Goal: Task Accomplishment & Management: Manage account settings

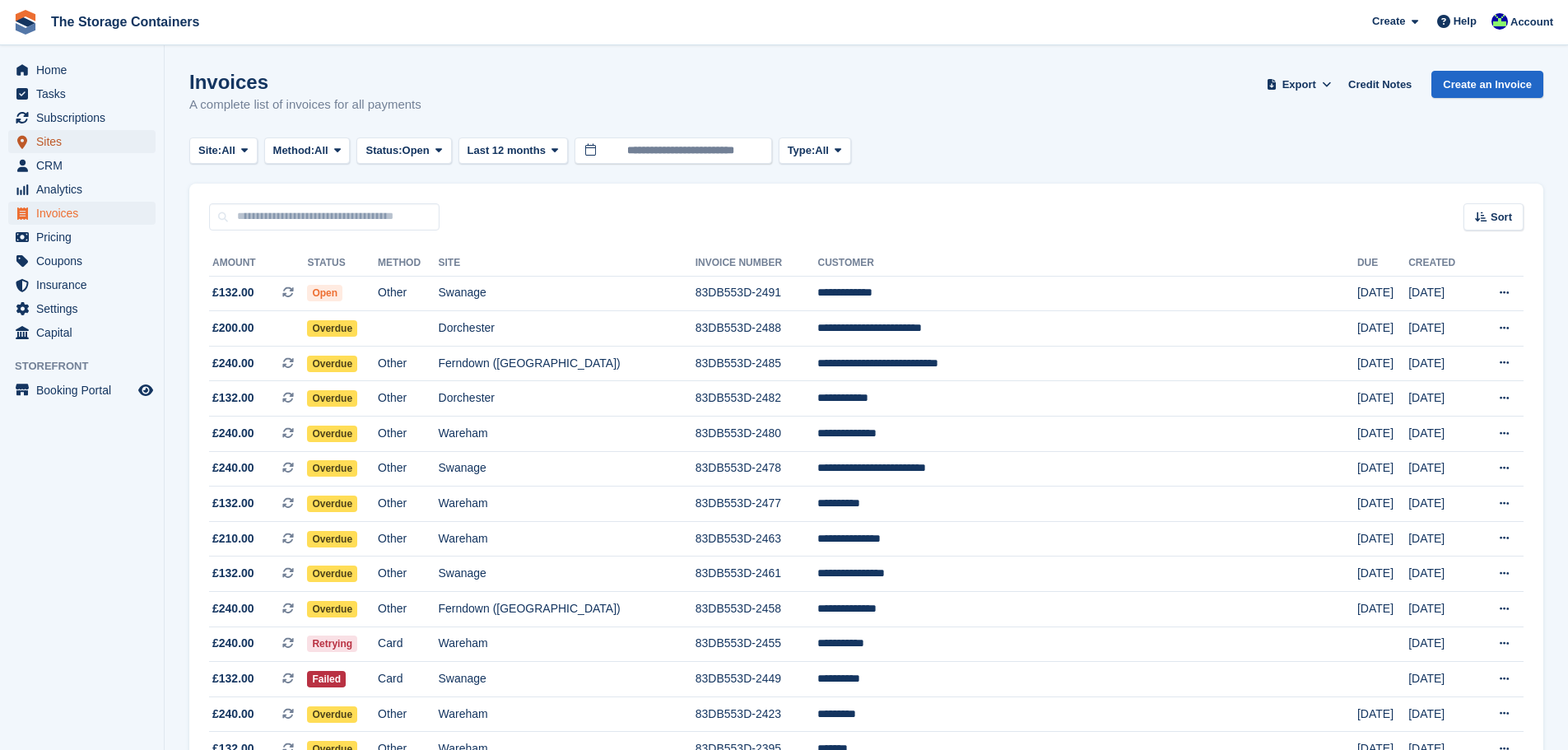
click at [57, 141] on span "Sites" at bounding box center [86, 141] width 99 height 23
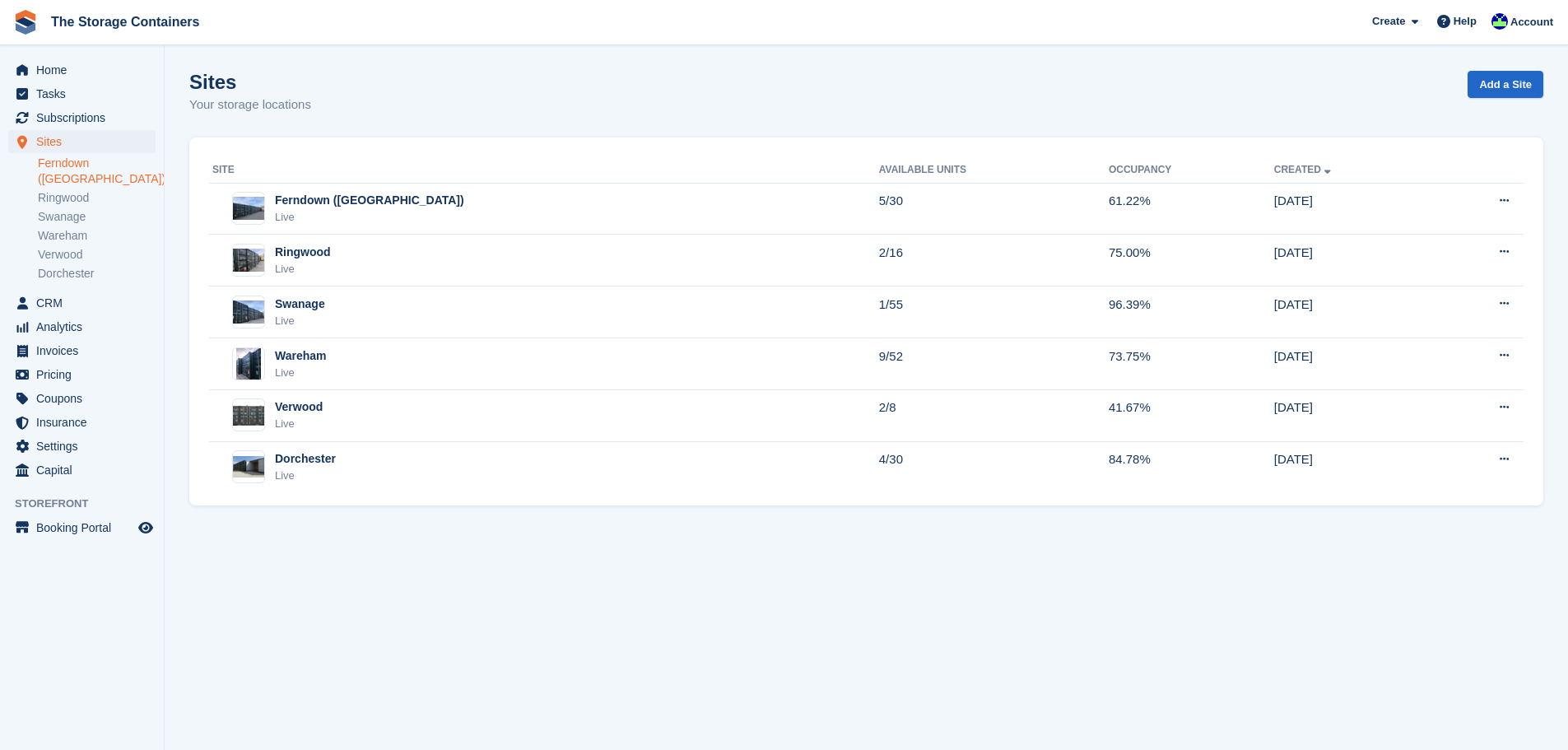
click at [74, 160] on link "Ferndown ([GEOGRAPHIC_DATA])" at bounding box center [97, 172] width 118 height 31
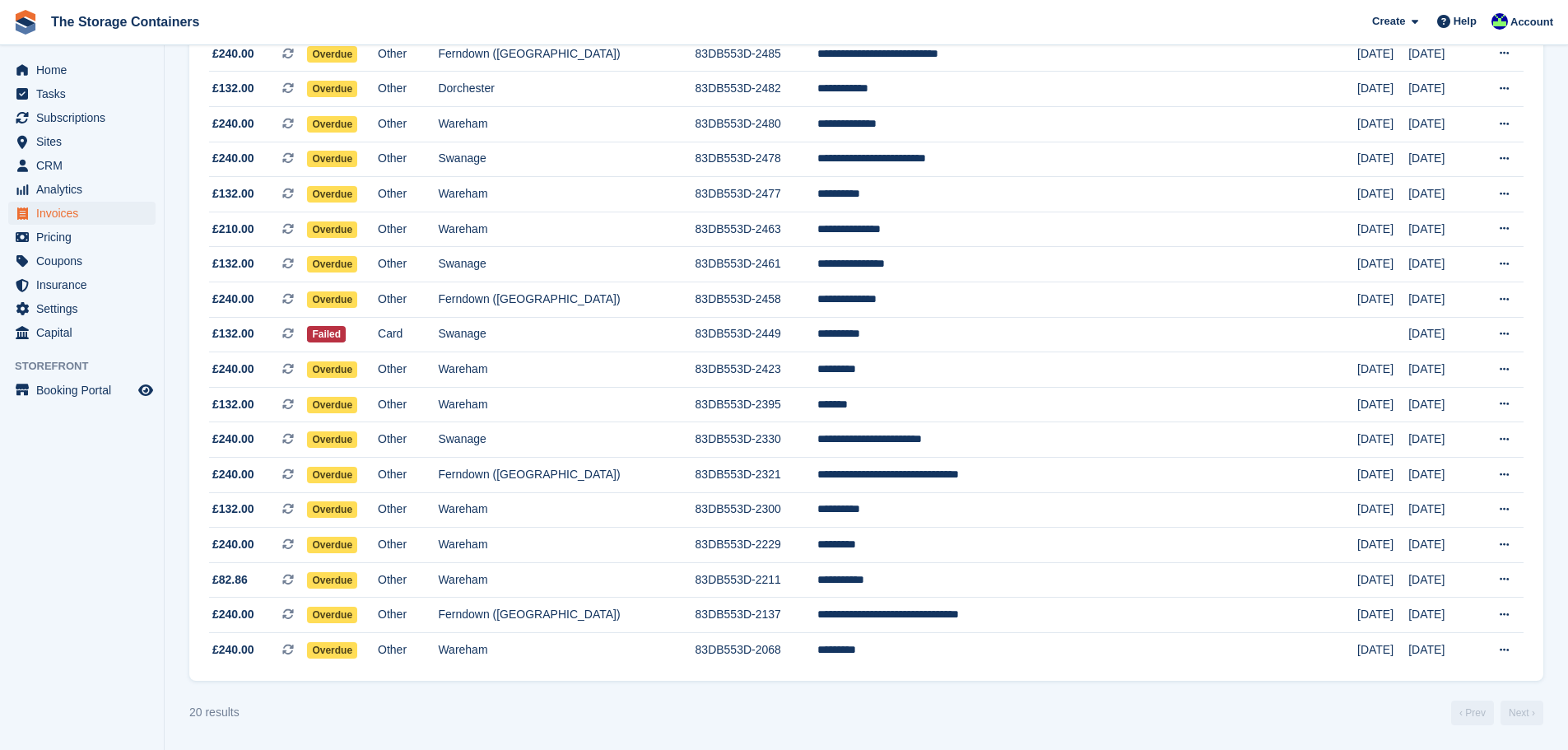
scroll to position [310, 0]
click at [659, 510] on td "Wareham" at bounding box center [566, 510] width 257 height 36
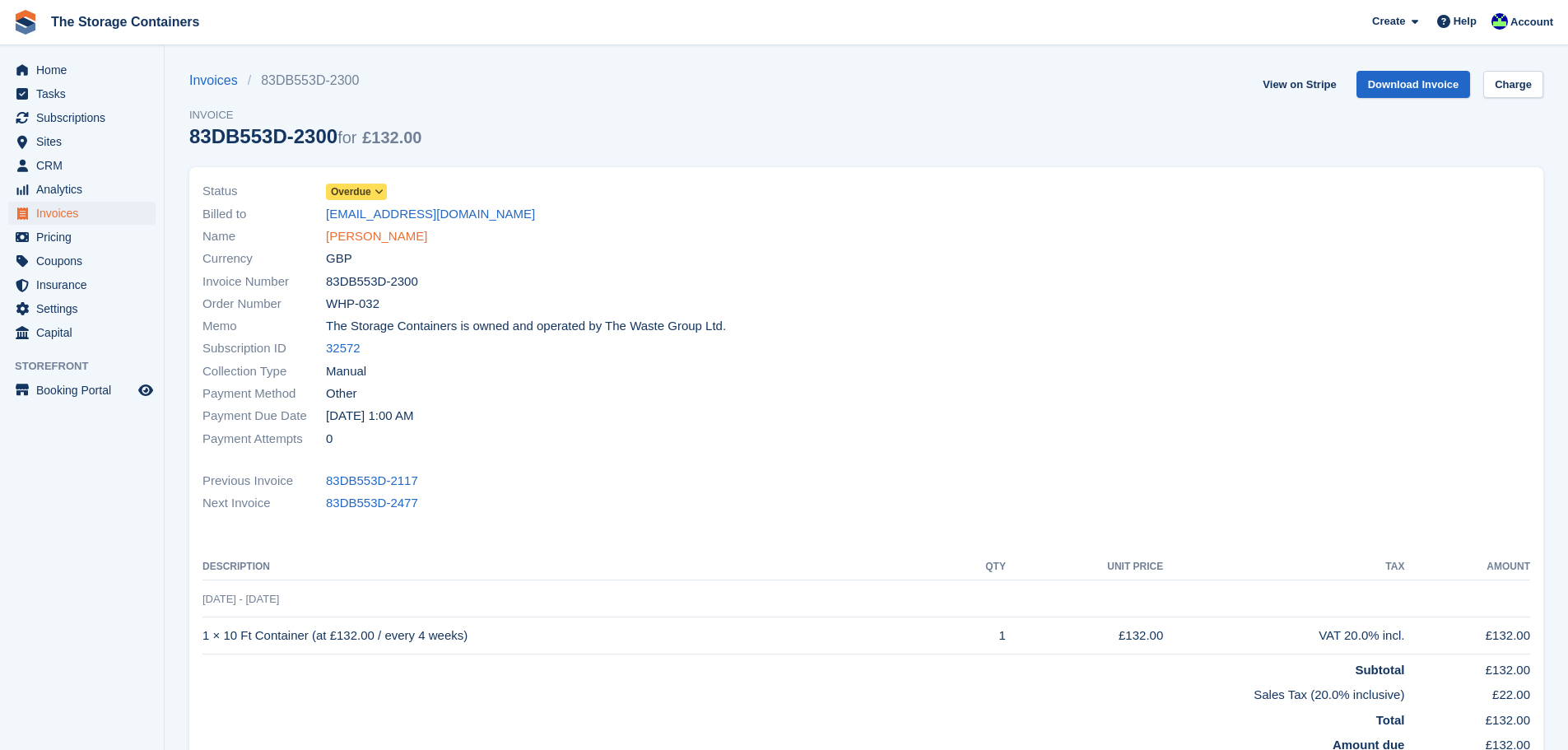
click at [355, 228] on link "Lee Lander" at bounding box center [376, 237] width 101 height 19
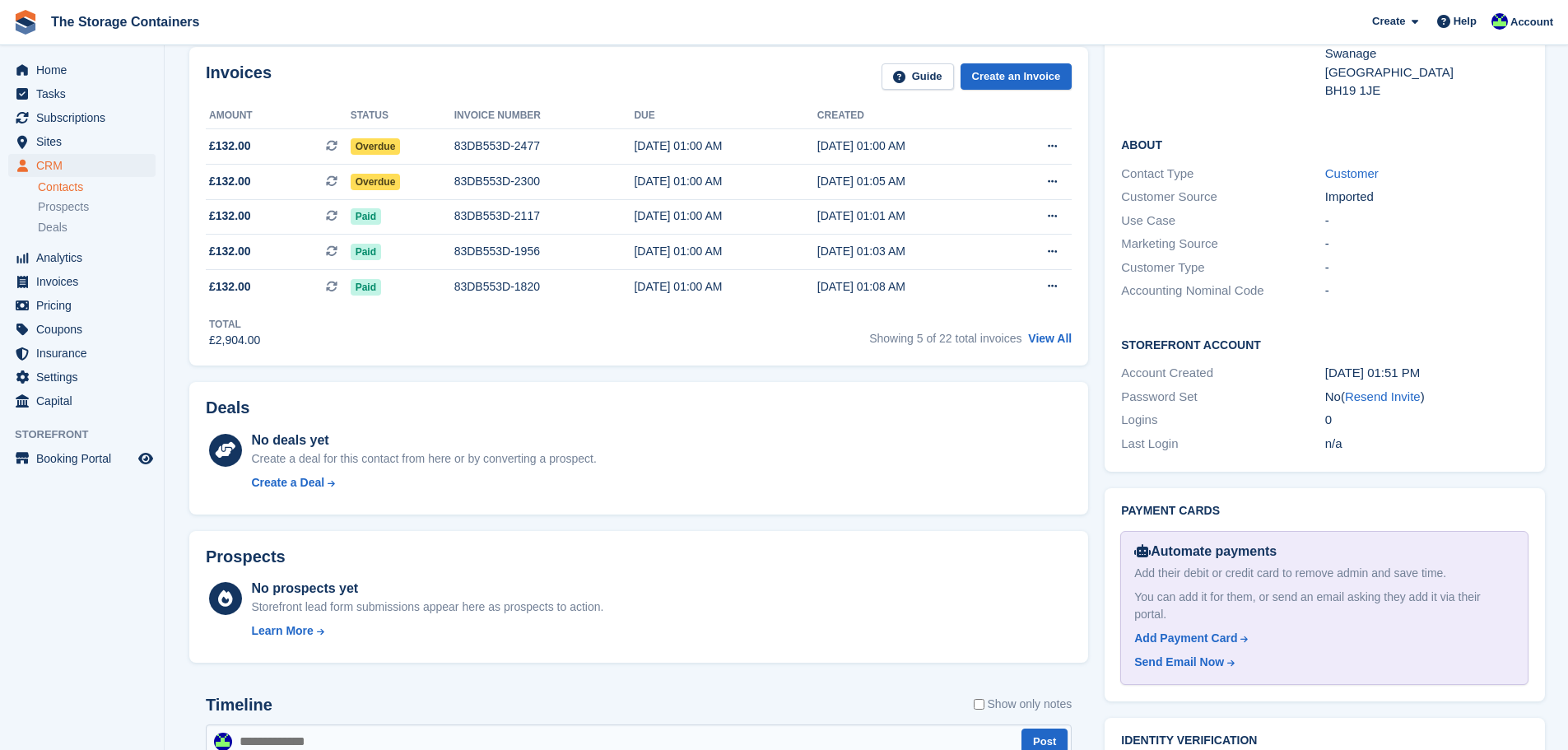
scroll to position [906, 0]
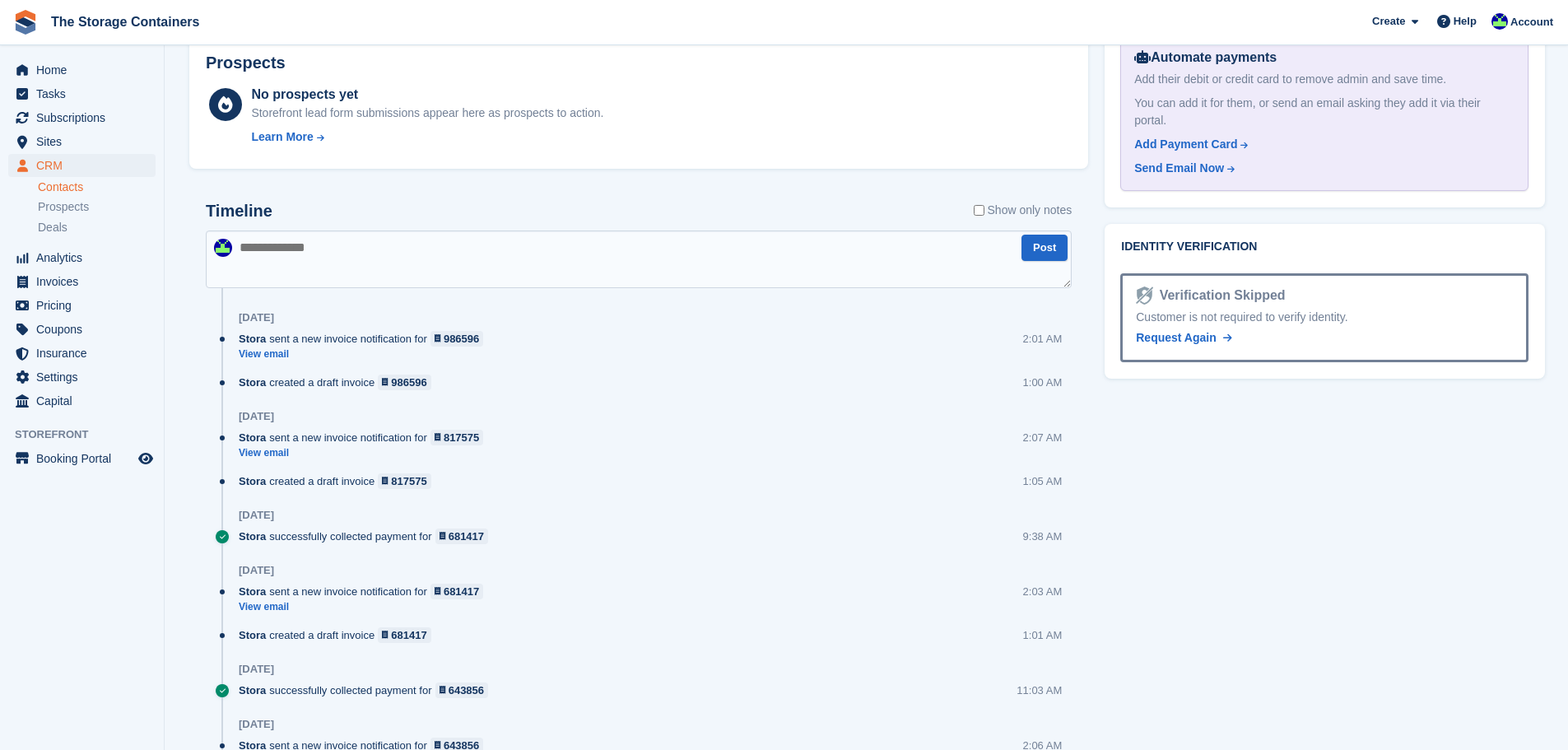
click at [323, 264] on textarea at bounding box center [638, 259] width 866 height 57
type textarea "**********"
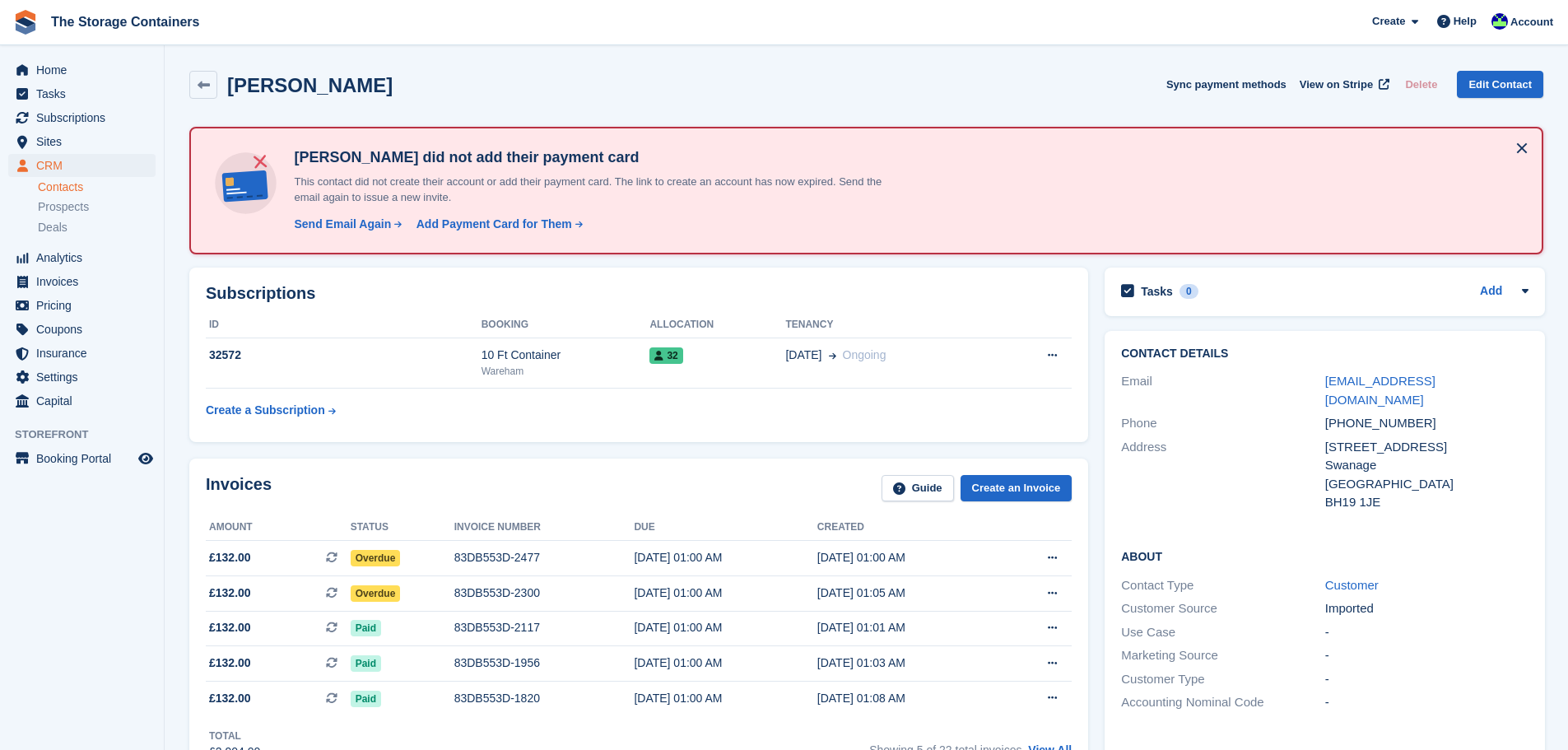
scroll to position [82, 0]
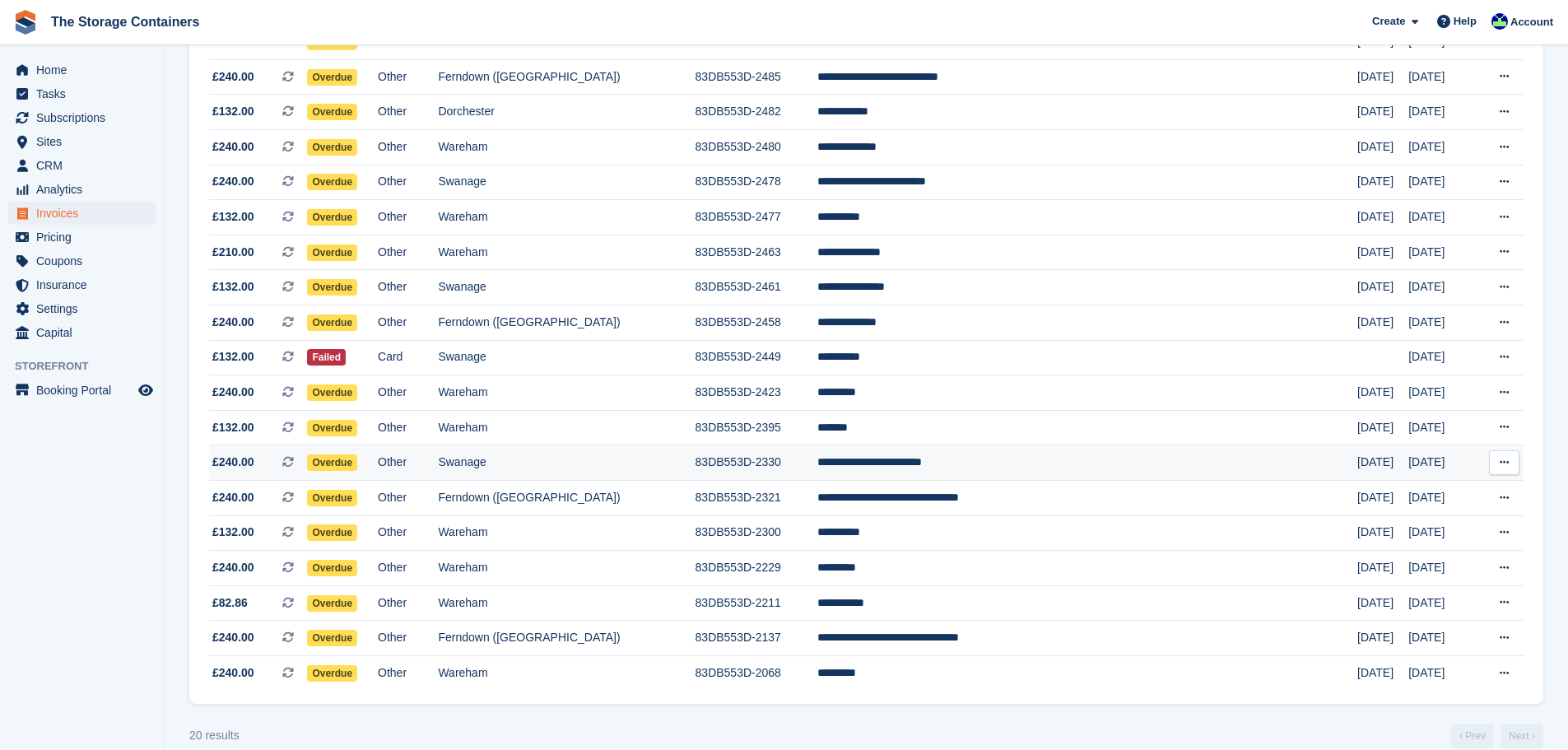
scroll to position [310, 0]
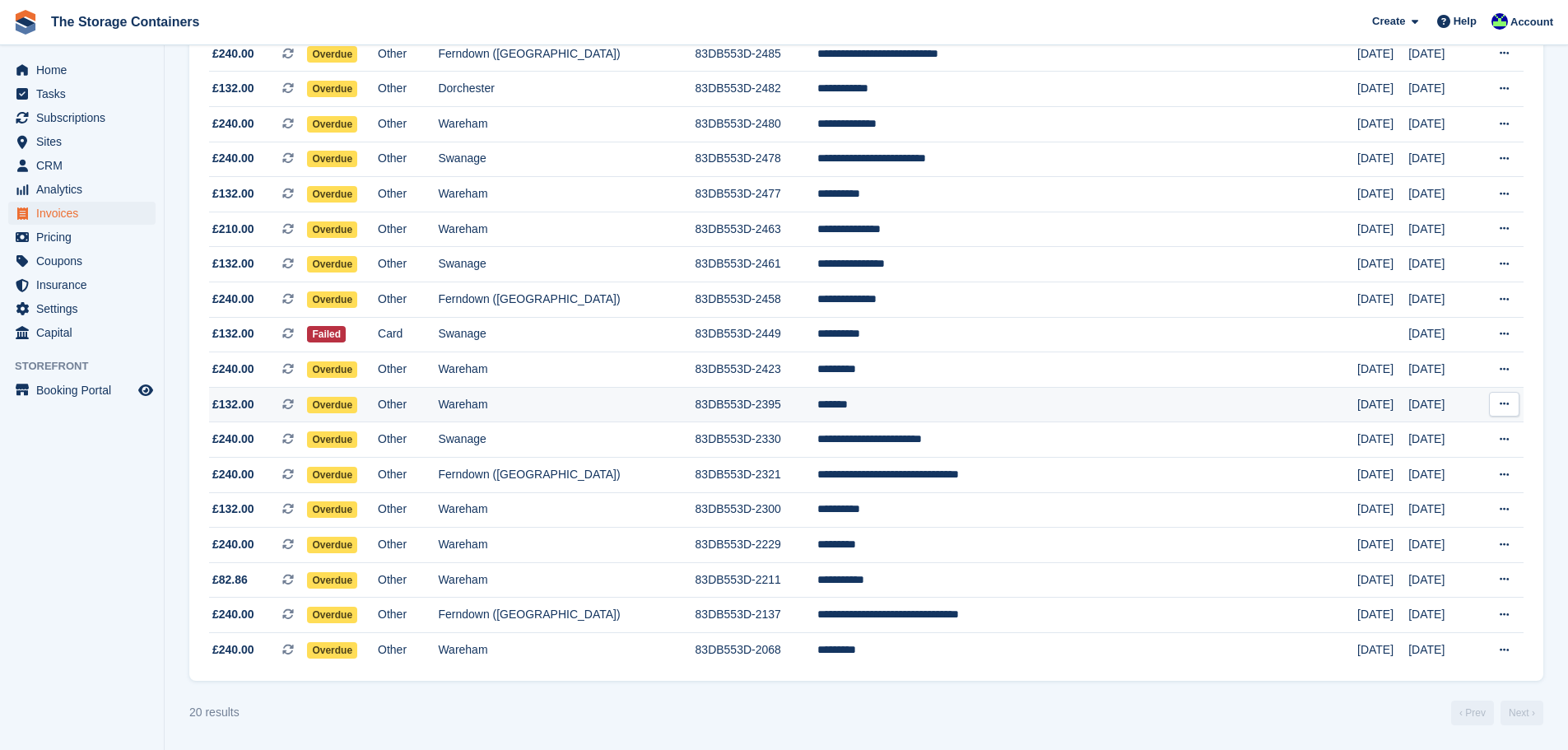
click at [695, 409] on td "Wareham" at bounding box center [566, 404] width 257 height 36
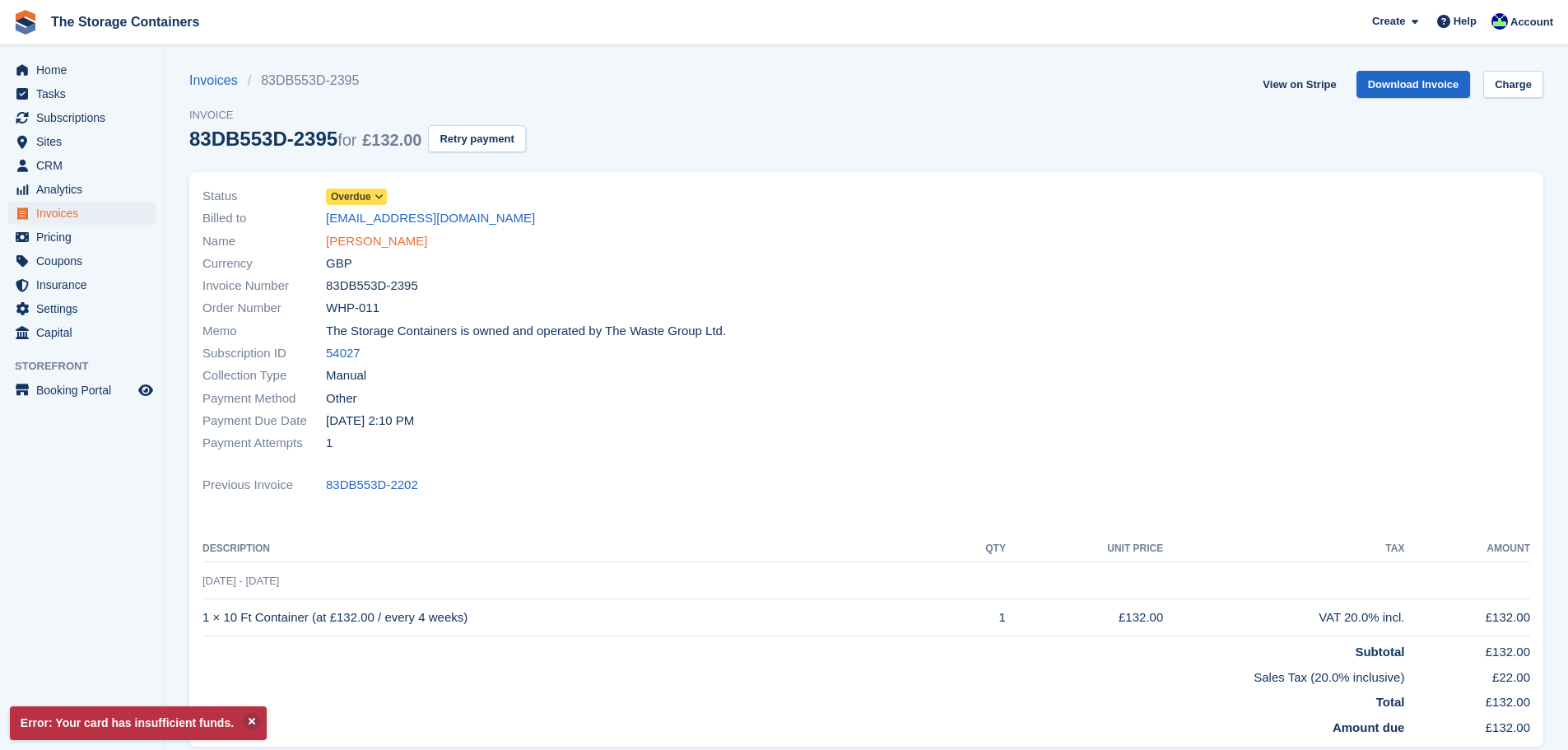
click at [356, 241] on link "Eva Fox" at bounding box center [376, 242] width 101 height 19
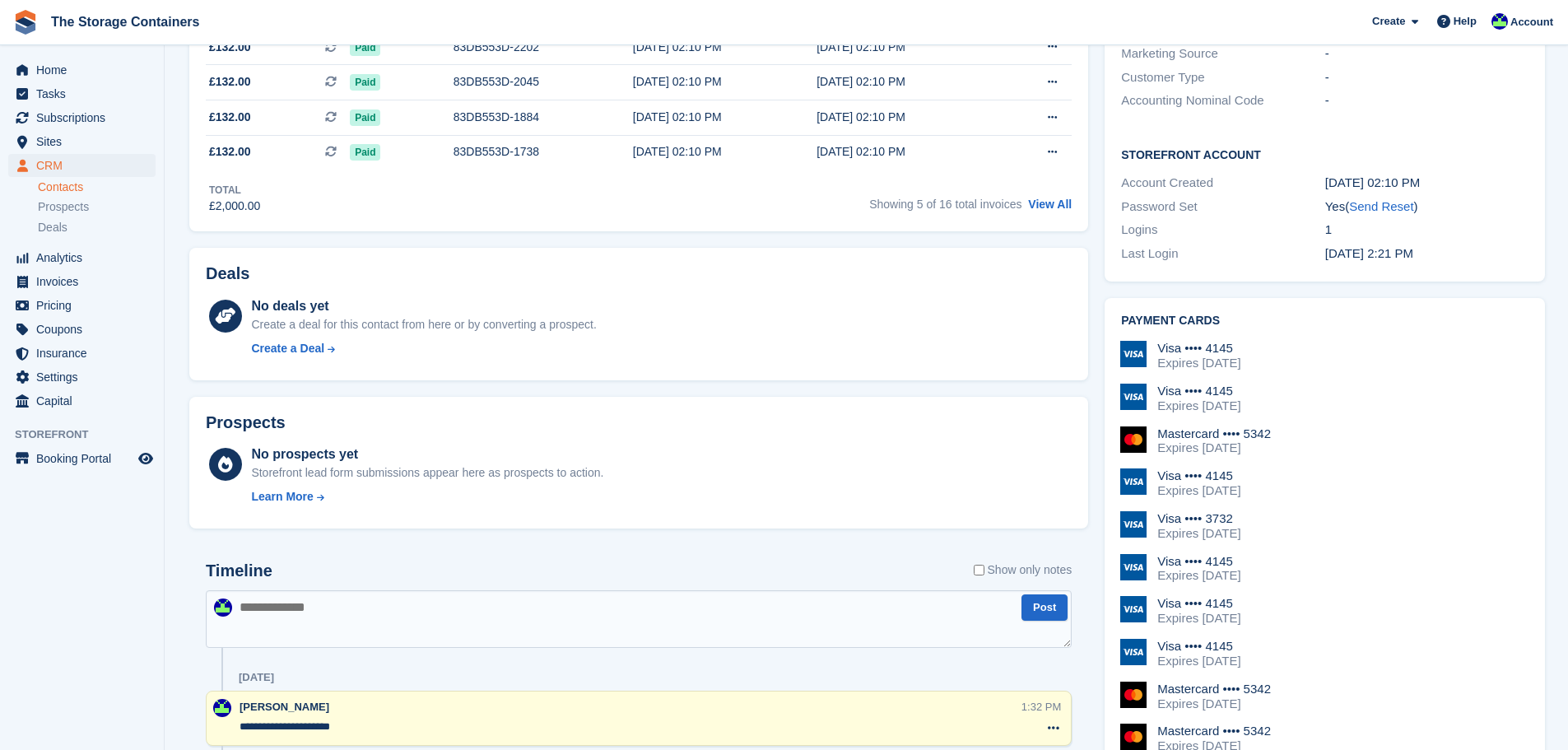
scroll to position [577, 0]
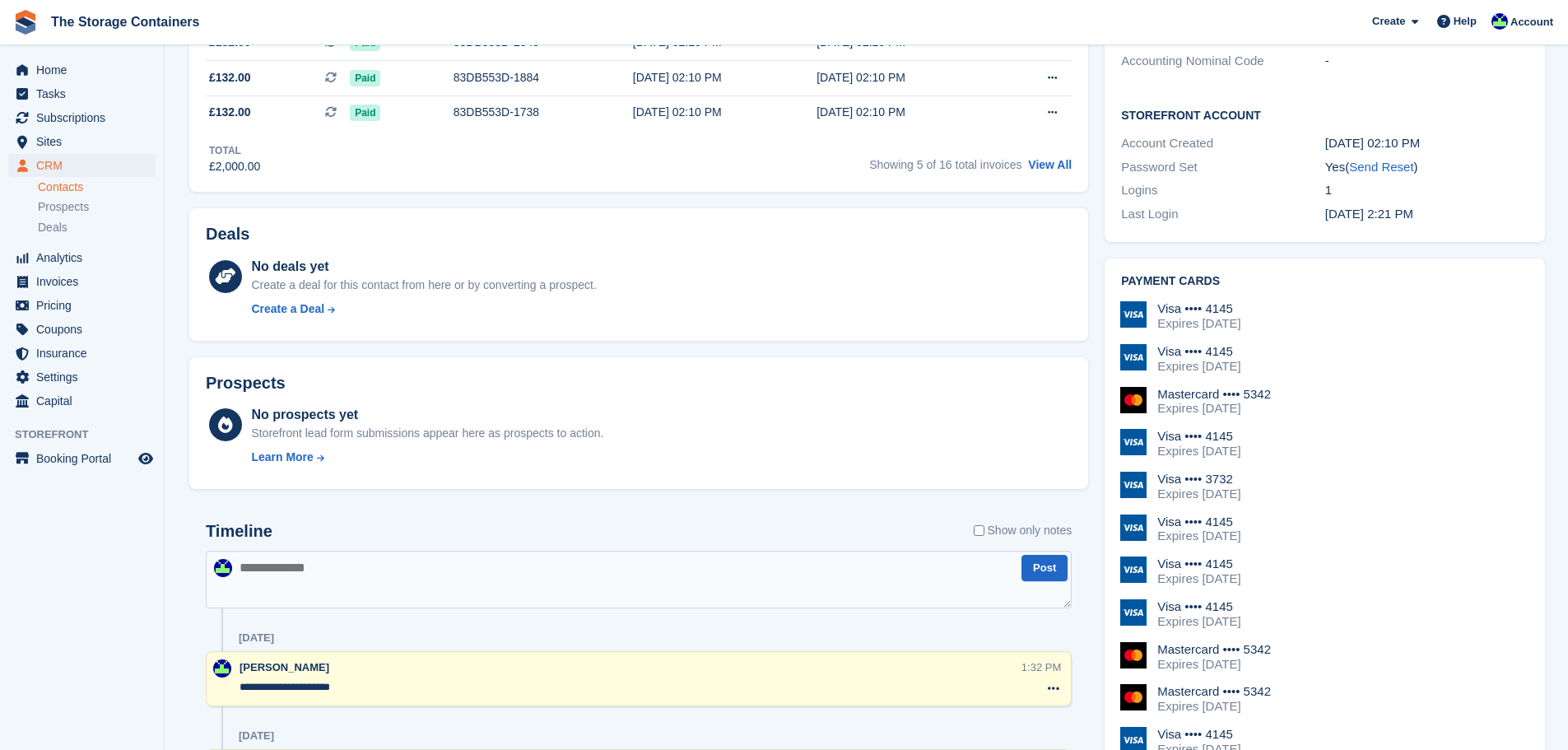
click at [272, 579] on textarea at bounding box center [638, 579] width 866 height 57
type textarea "**********"
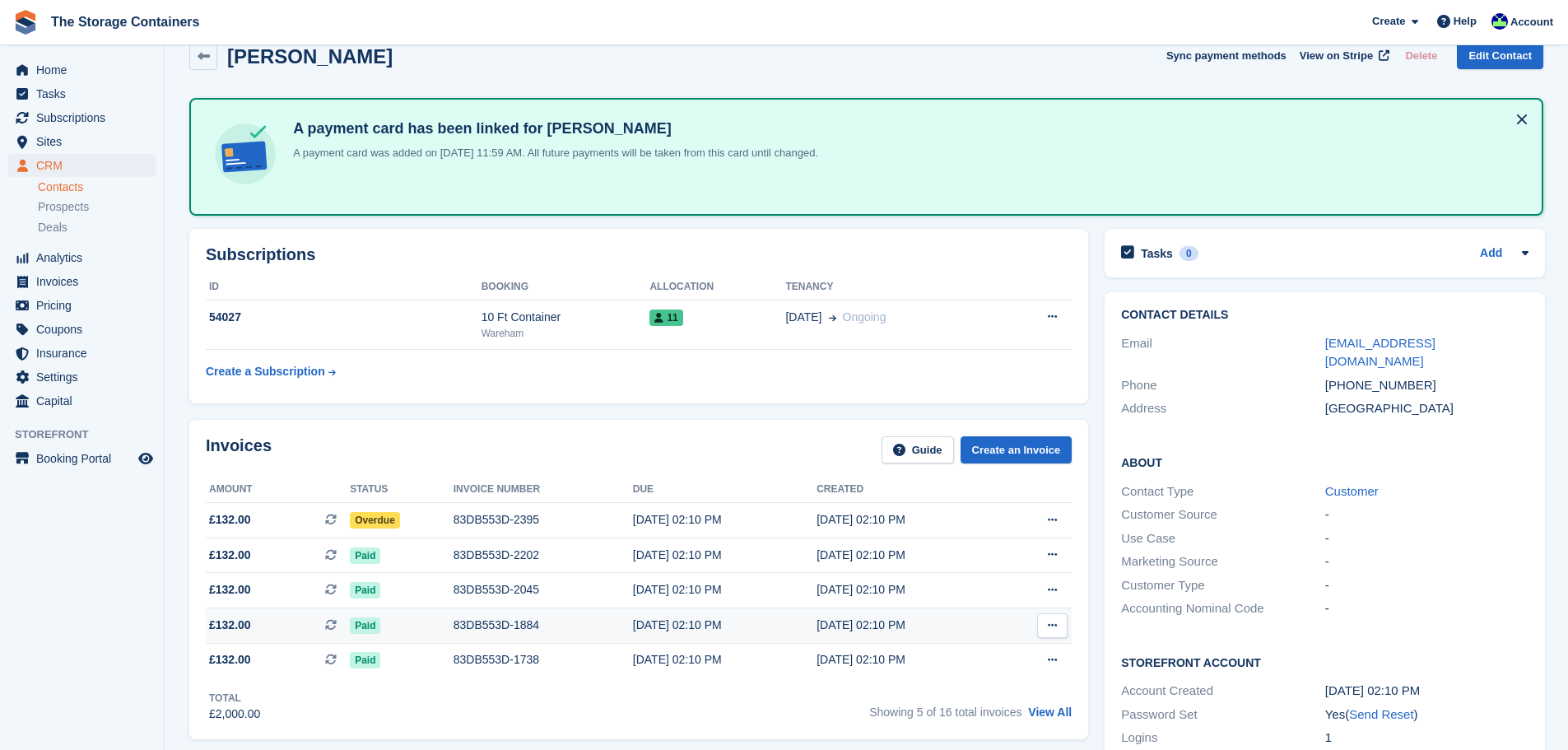
scroll to position [0, 0]
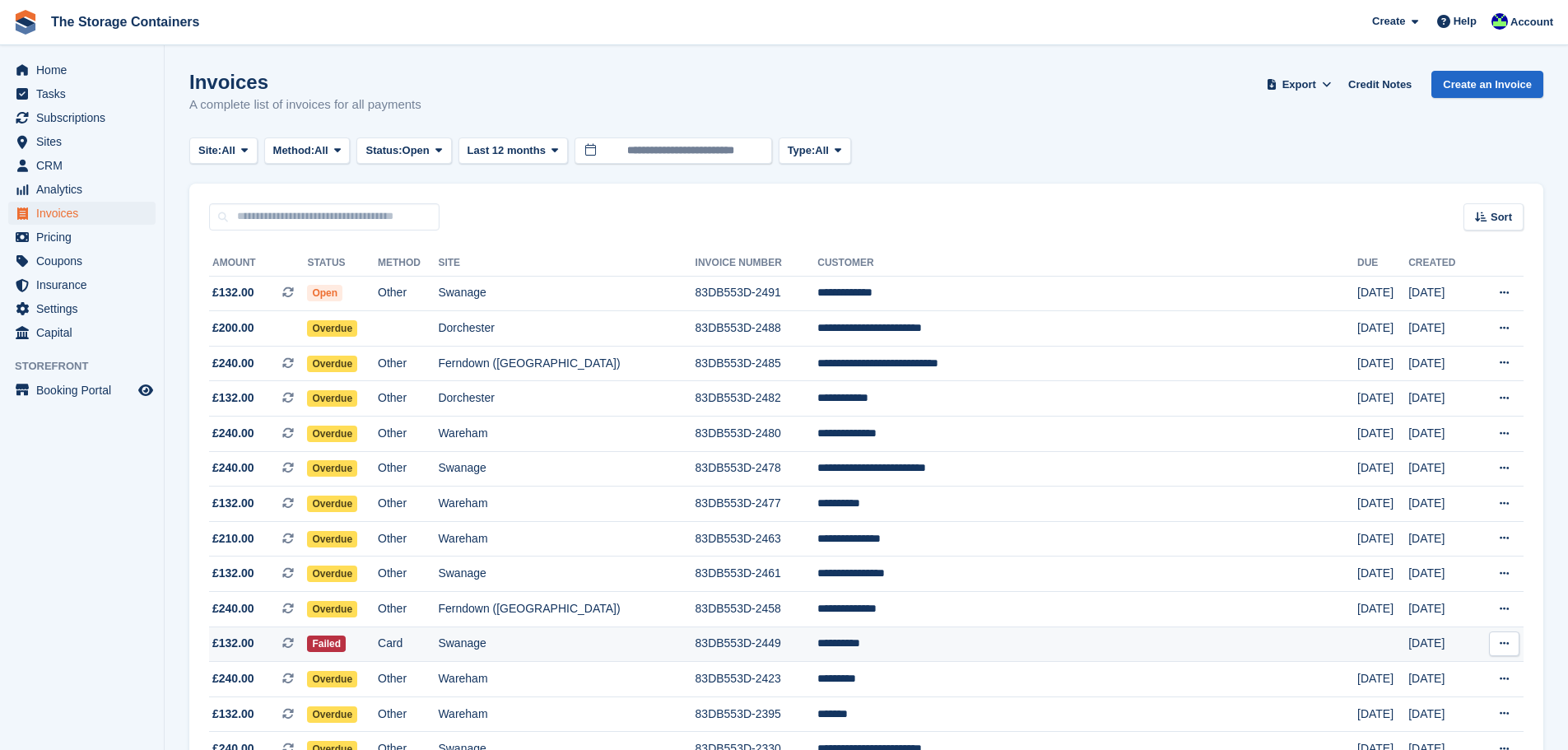
click at [640, 646] on td "Swanage" at bounding box center [566, 644] width 257 height 36
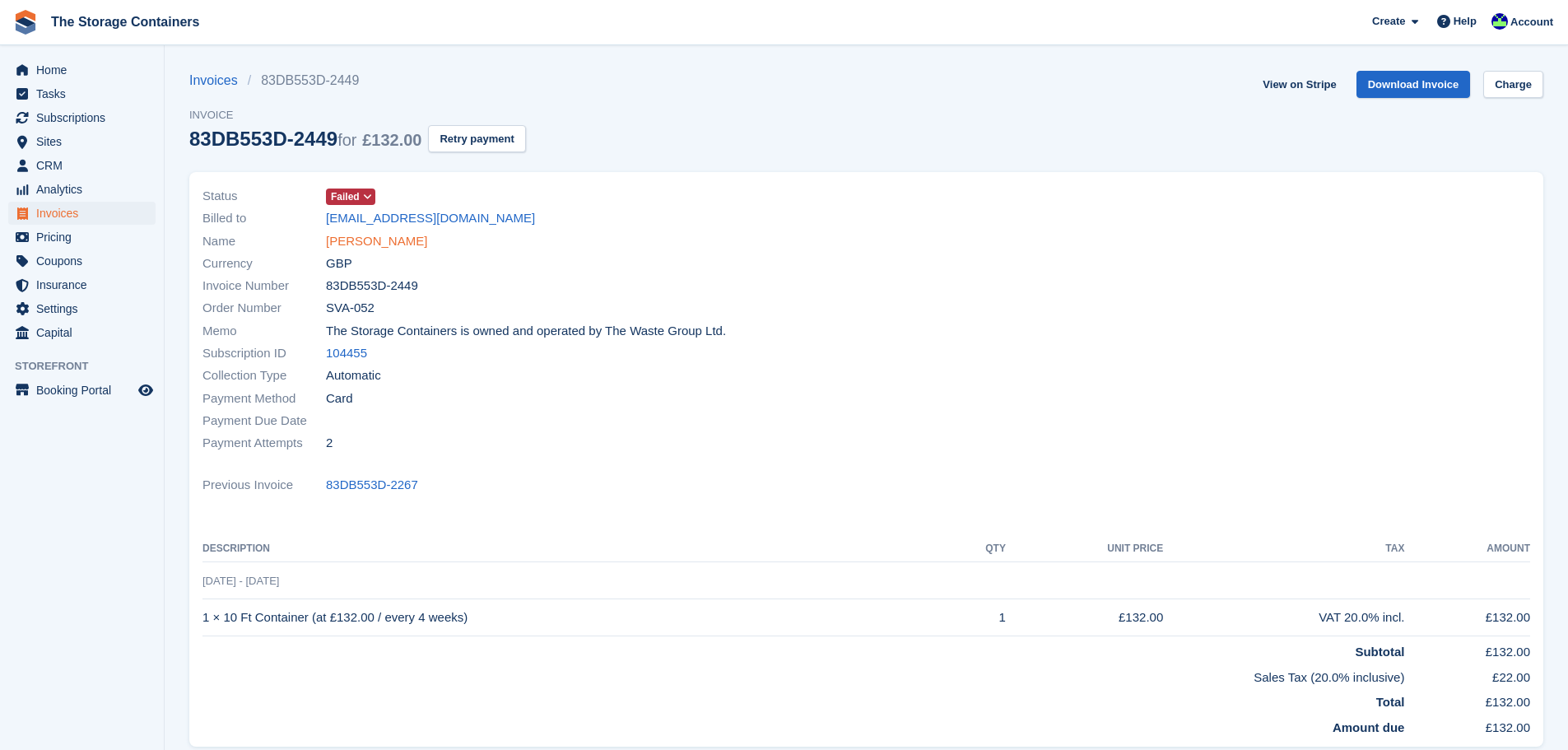
click at [350, 240] on link "Toby Smith" at bounding box center [376, 242] width 101 height 19
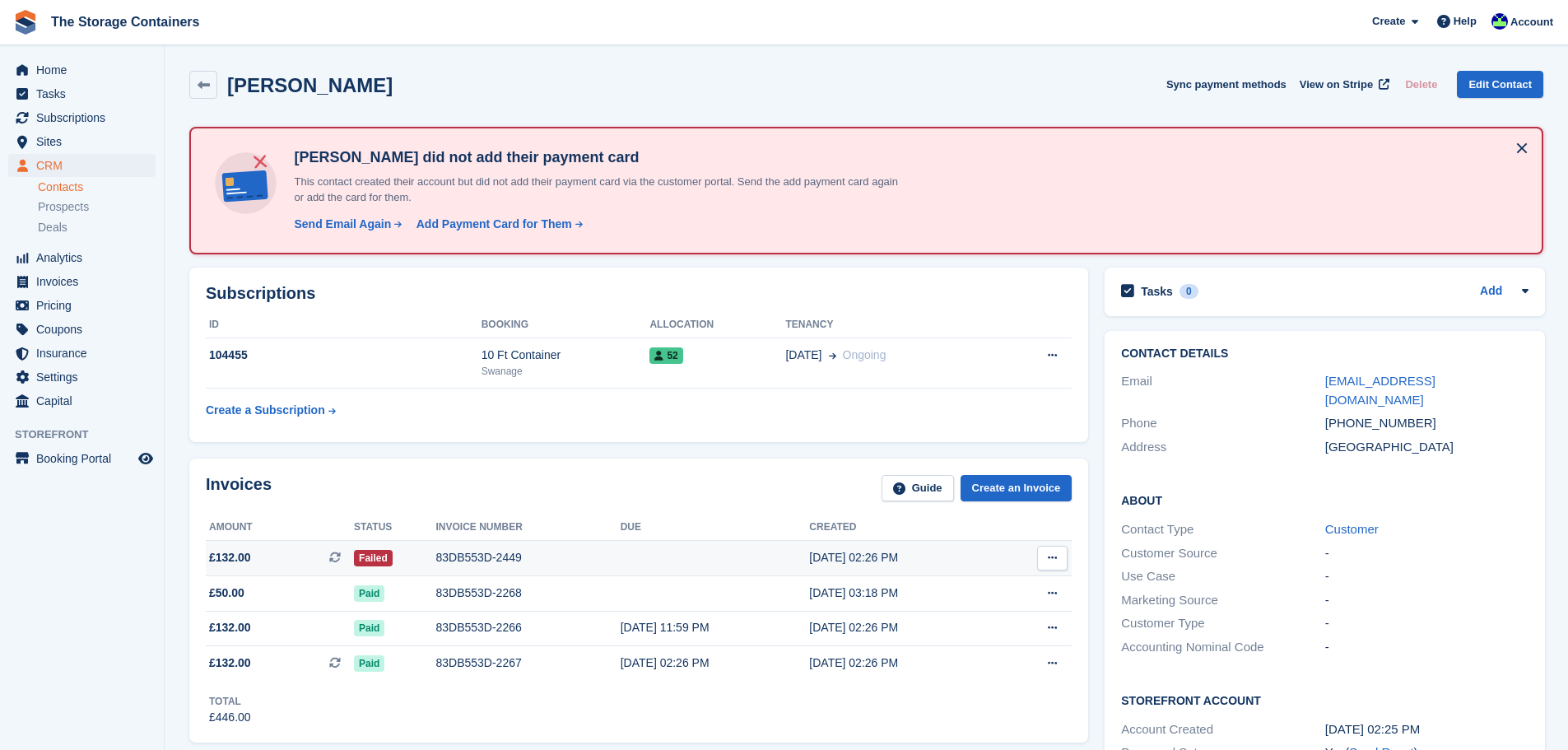
click at [621, 557] on td at bounding box center [715, 558] width 189 height 36
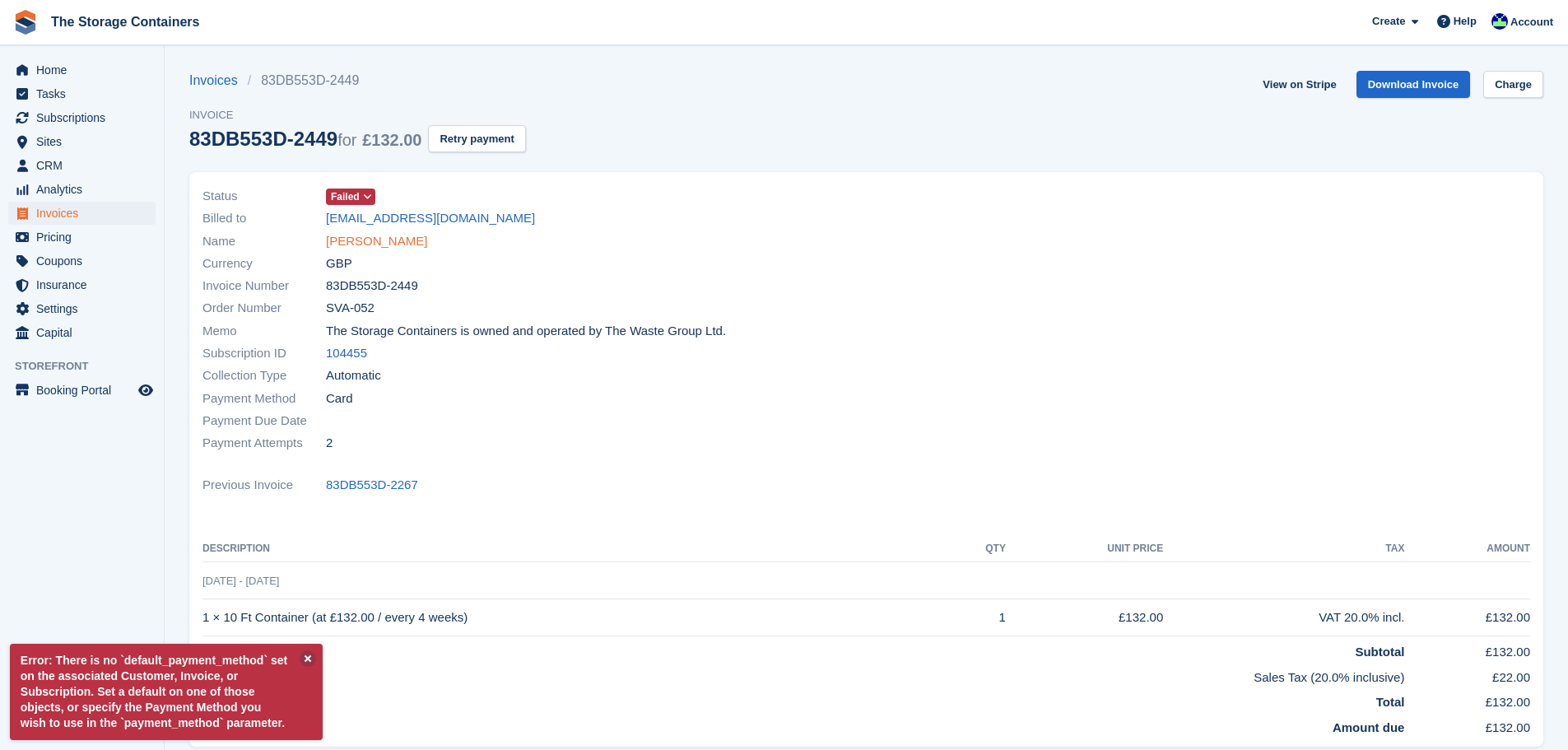
click at [369, 243] on link "[PERSON_NAME]" at bounding box center [376, 242] width 101 height 19
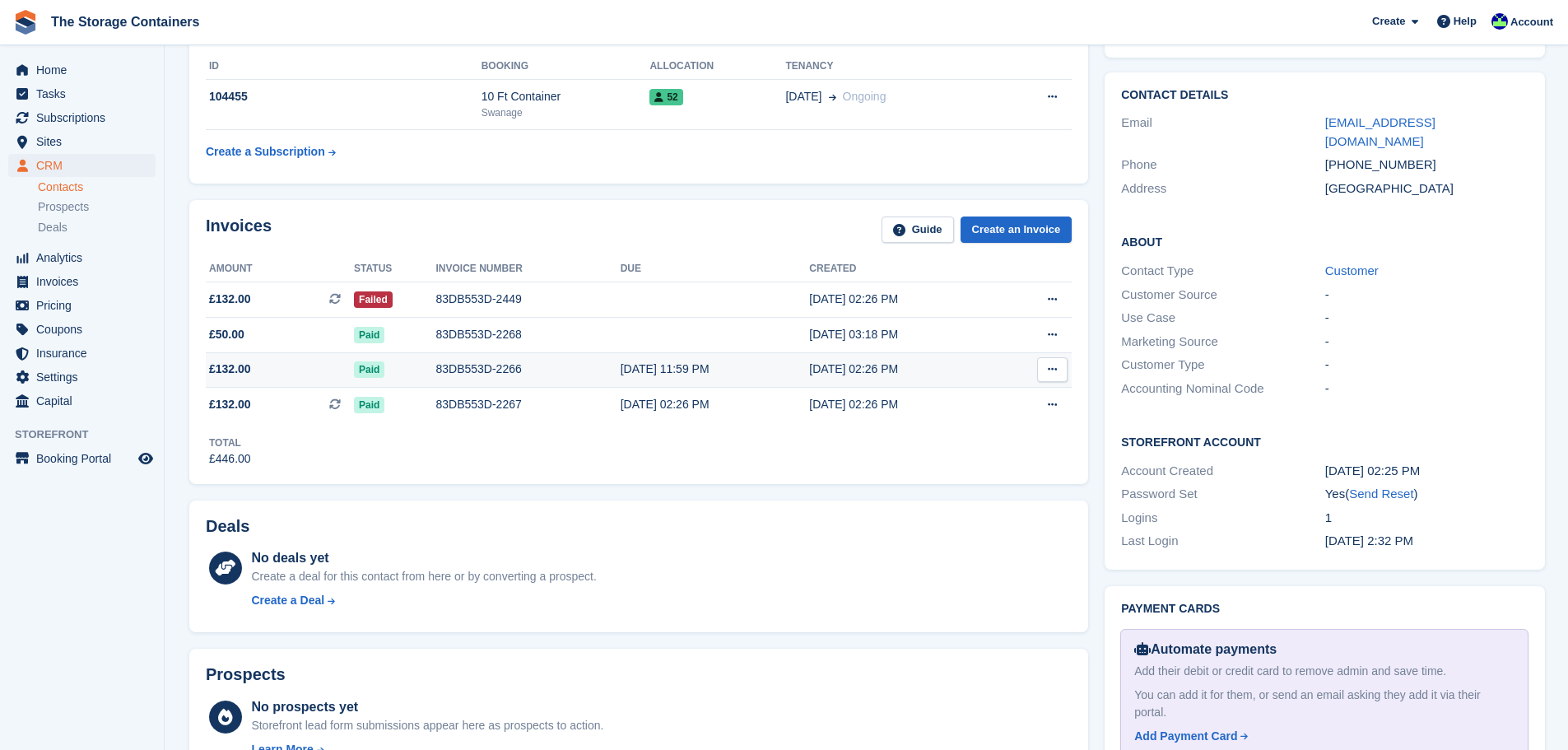
scroll to position [494, 0]
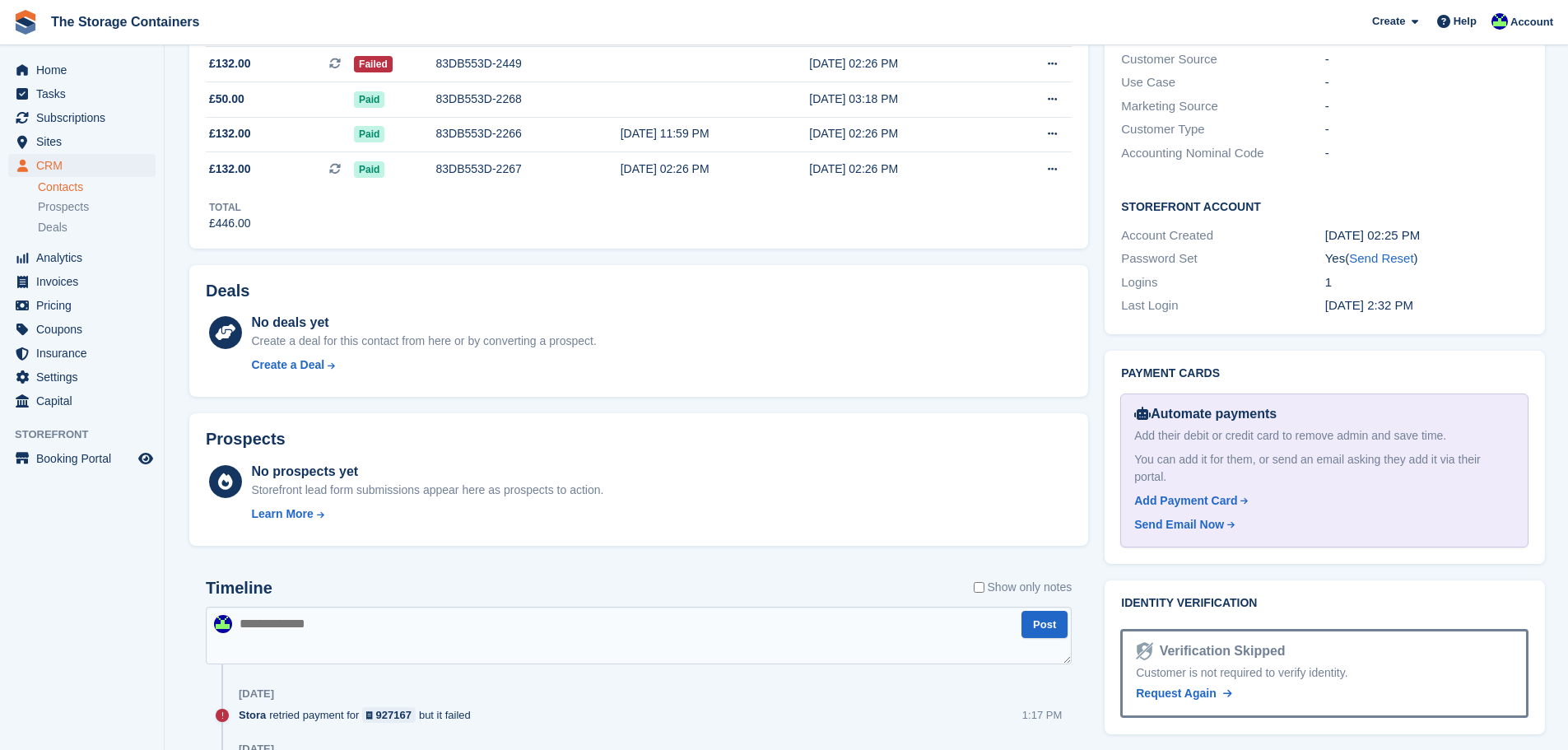
click at [464, 633] on textarea at bounding box center [638, 636] width 866 height 57
type textarea "**********"
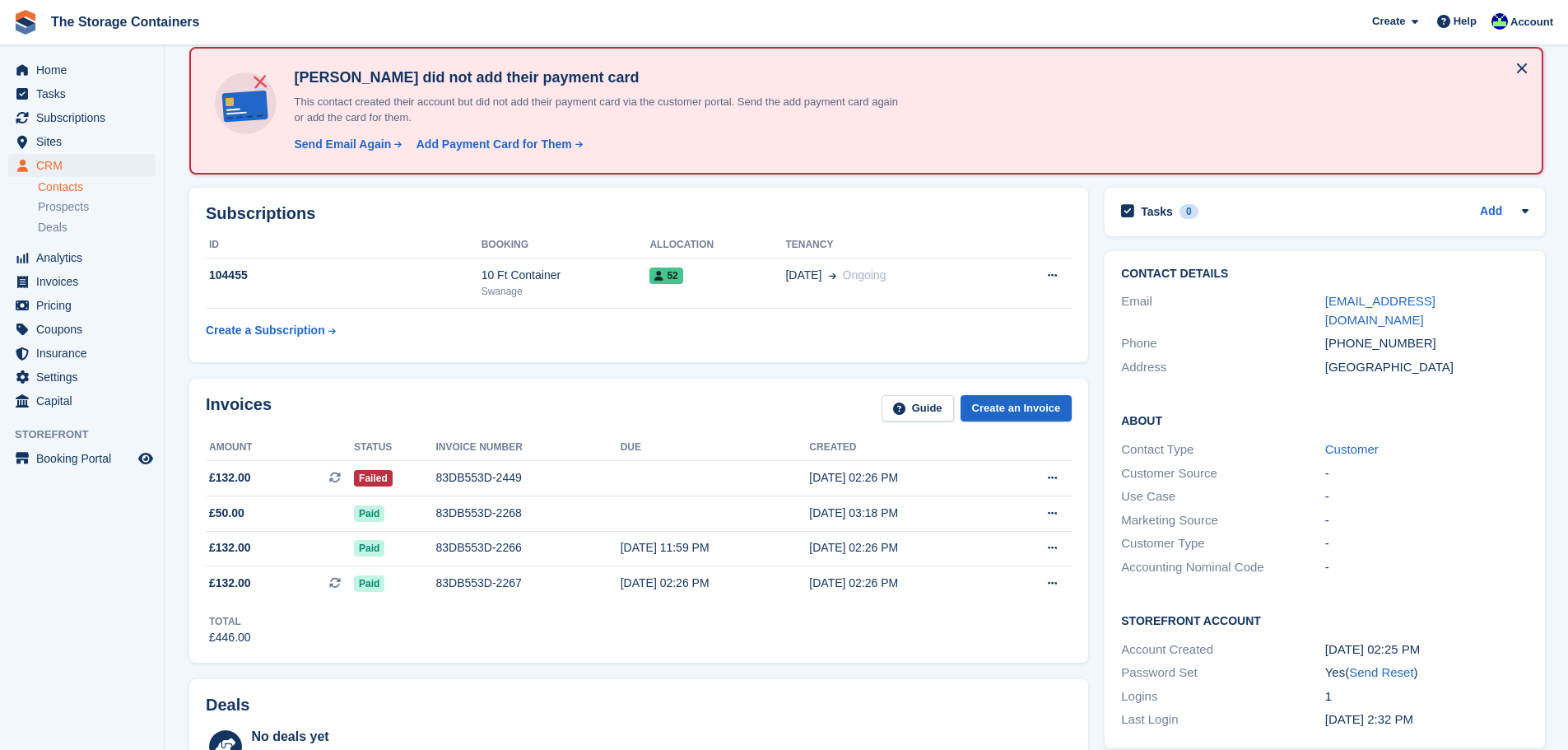
scroll to position [0, 0]
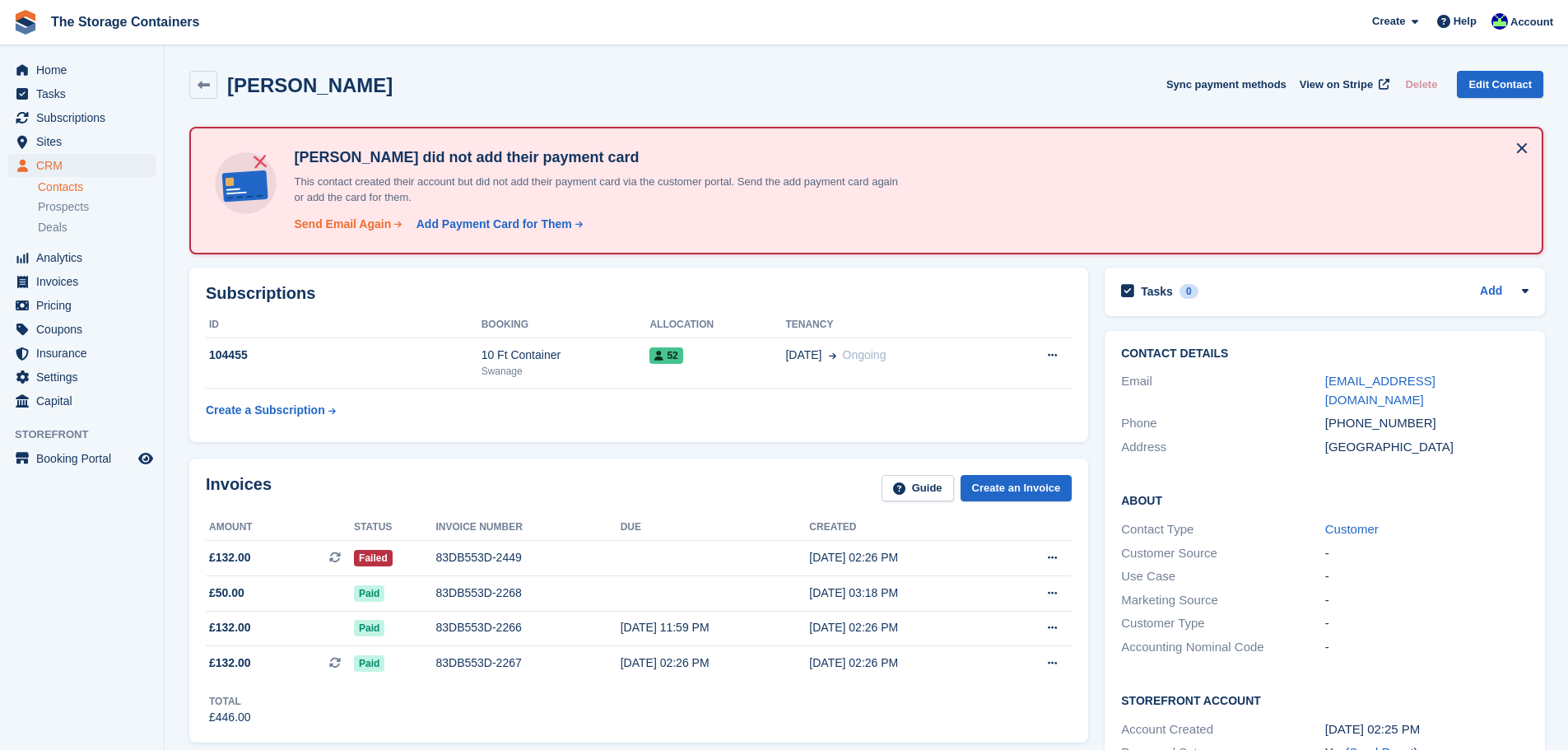
click at [347, 227] on div "Send Email Again" at bounding box center [342, 225] width 97 height 17
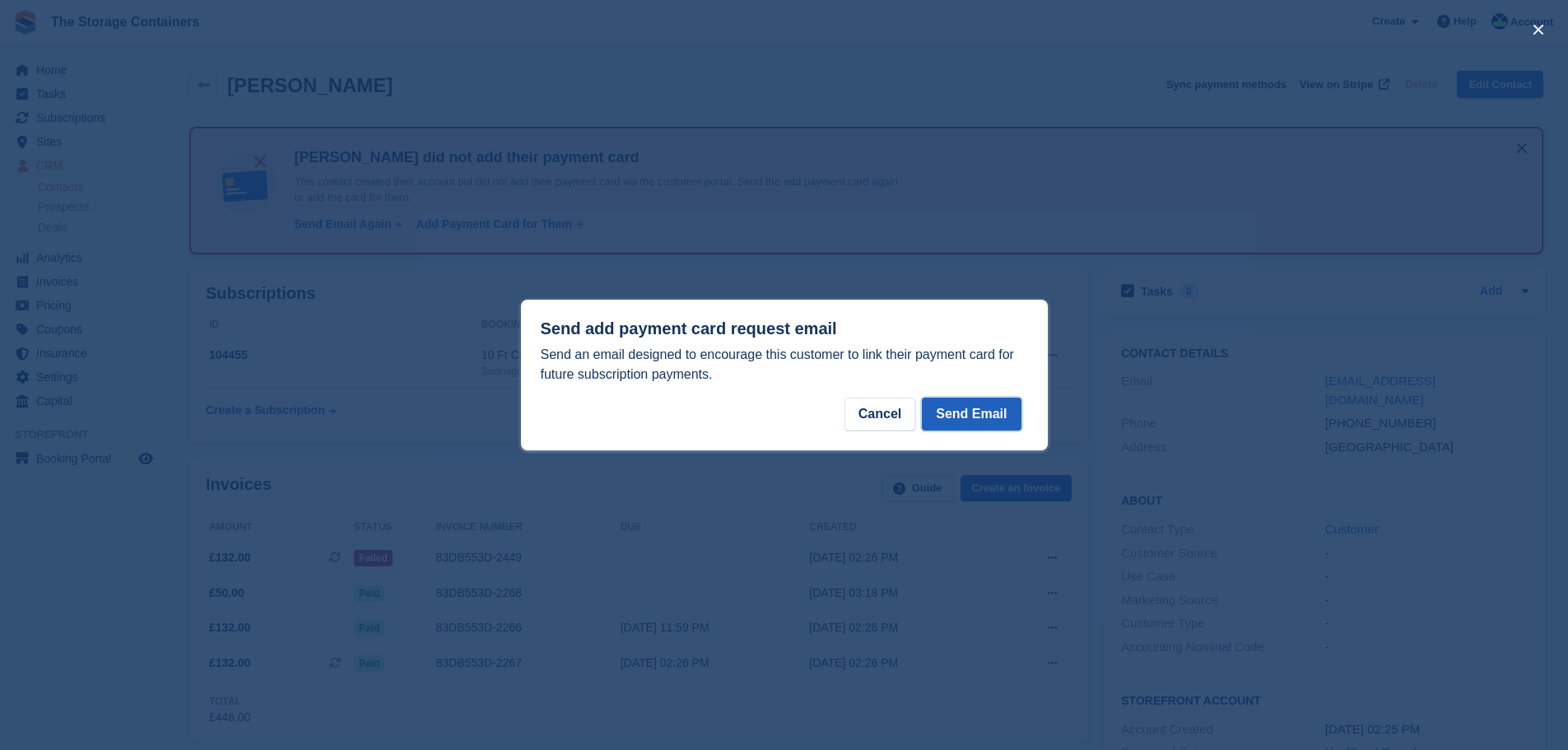
click at [999, 414] on button "Send Email" at bounding box center [972, 414] width 99 height 33
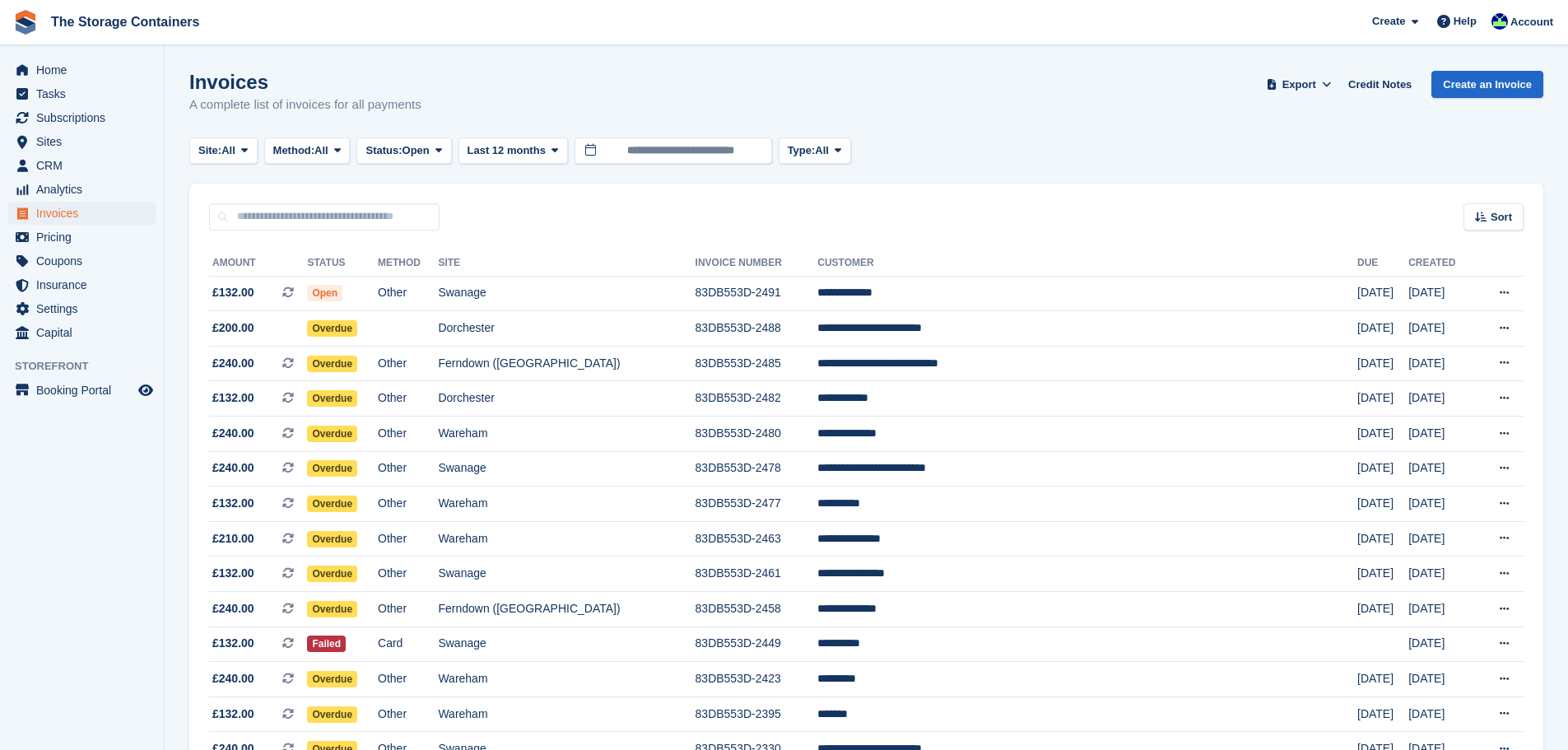
scroll to position [247, 0]
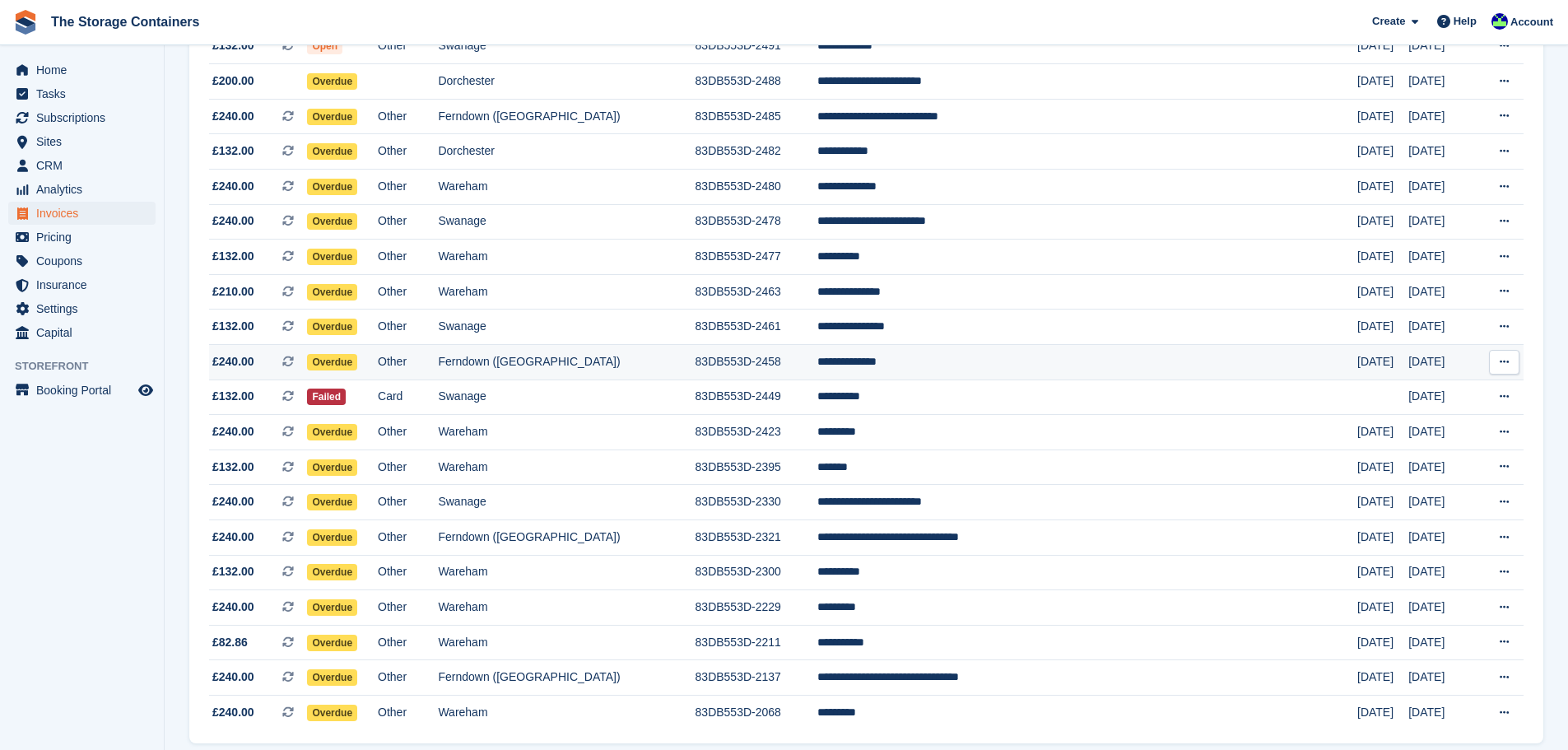
click at [438, 363] on td "Other" at bounding box center [407, 362] width 60 height 36
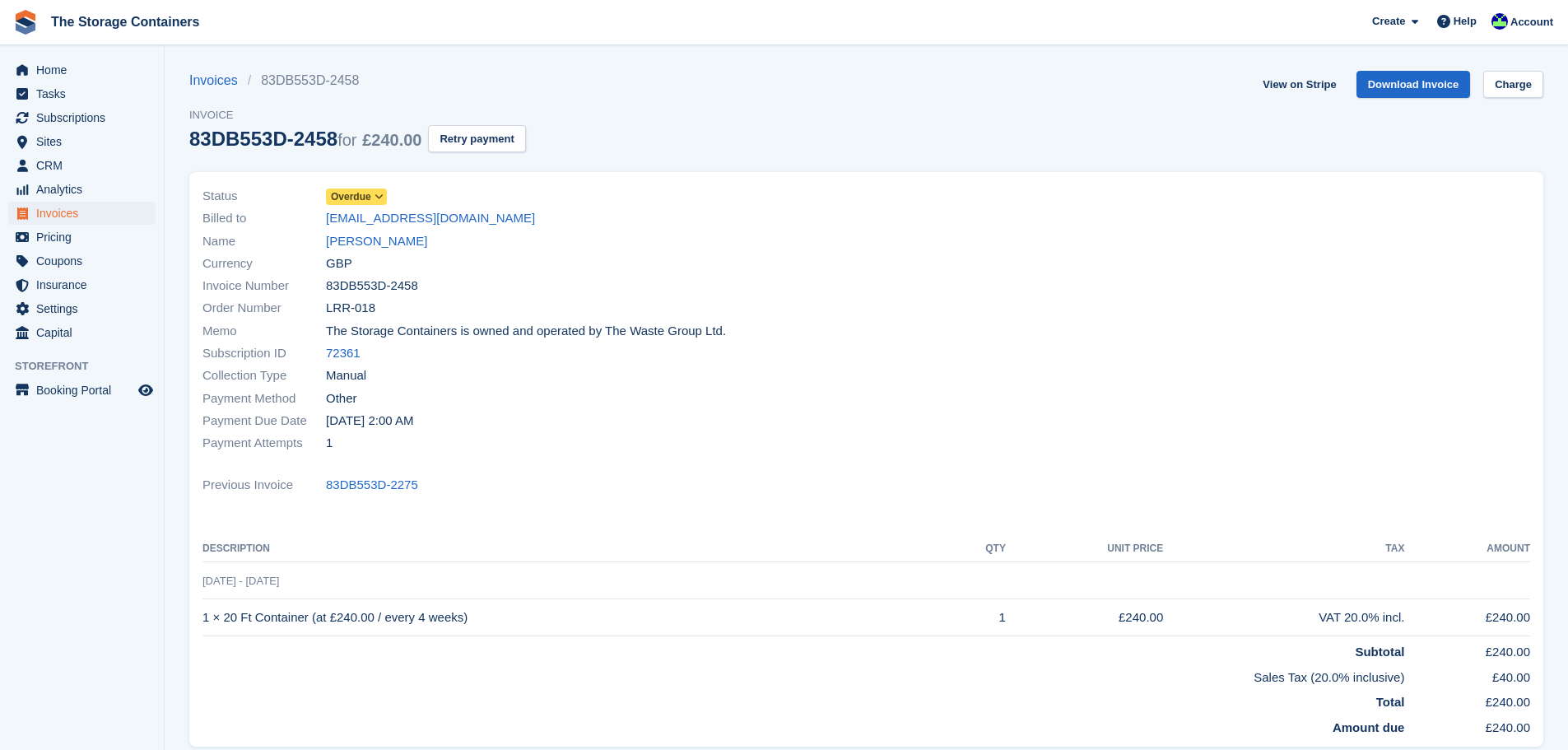
click at [482, 118] on span "Invoice" at bounding box center [357, 114] width 336 height 16
click at [484, 127] on button "Retry payment" at bounding box center [477, 138] width 97 height 27
click at [362, 245] on link "[PERSON_NAME]" at bounding box center [376, 242] width 101 height 19
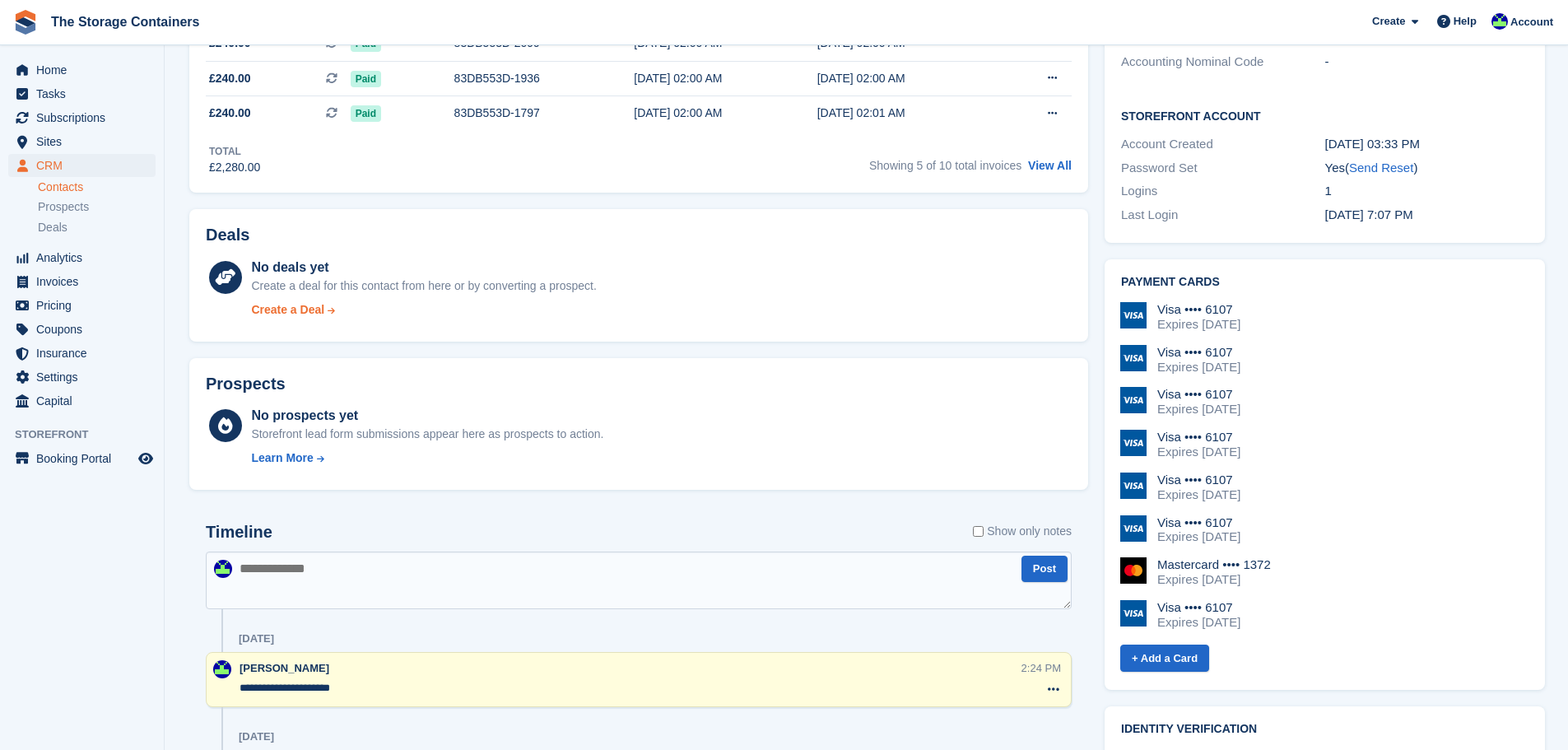
scroll to position [577, 0]
click at [397, 575] on textarea at bounding box center [638, 579] width 866 height 57
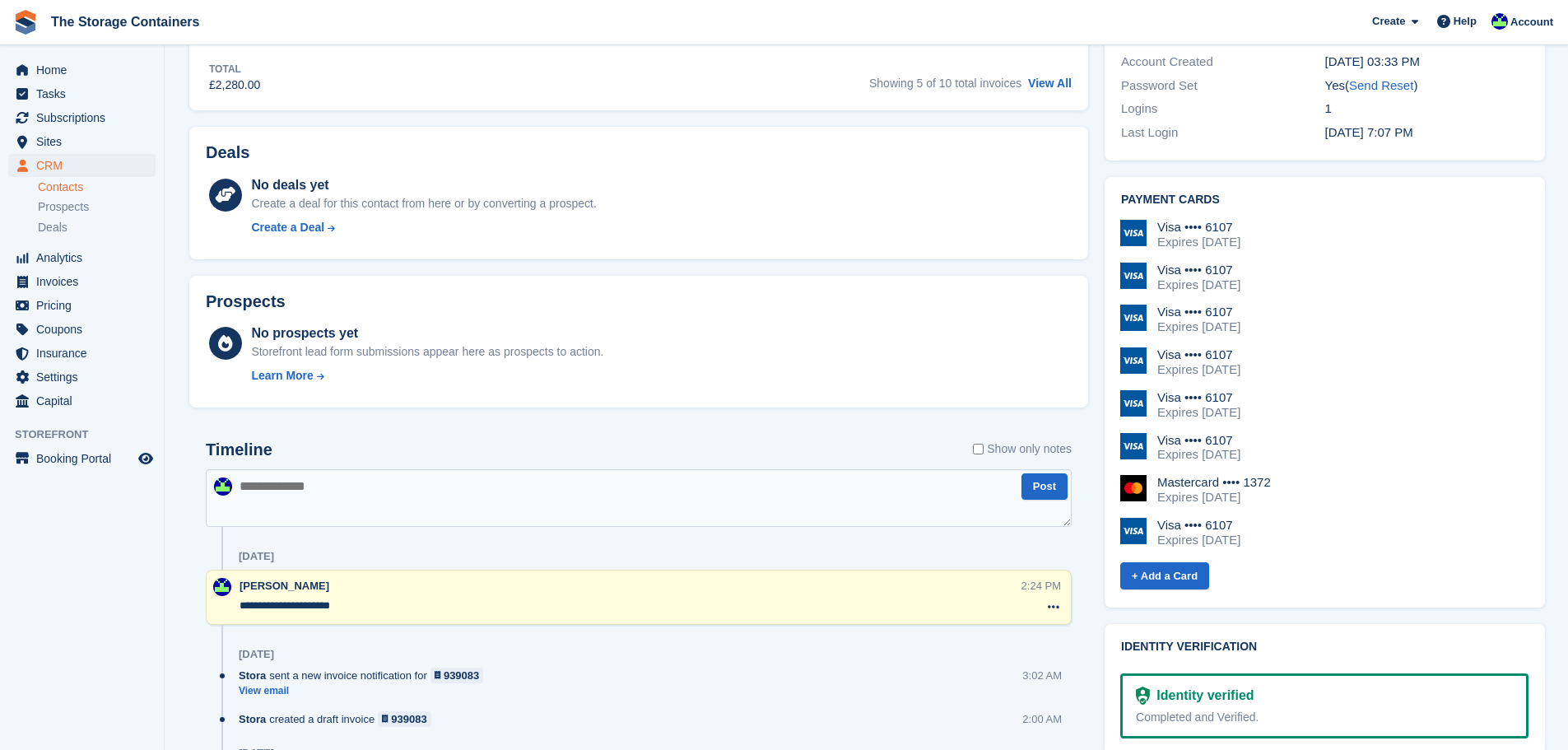
scroll to position [659, 0]
type textarea "**********"
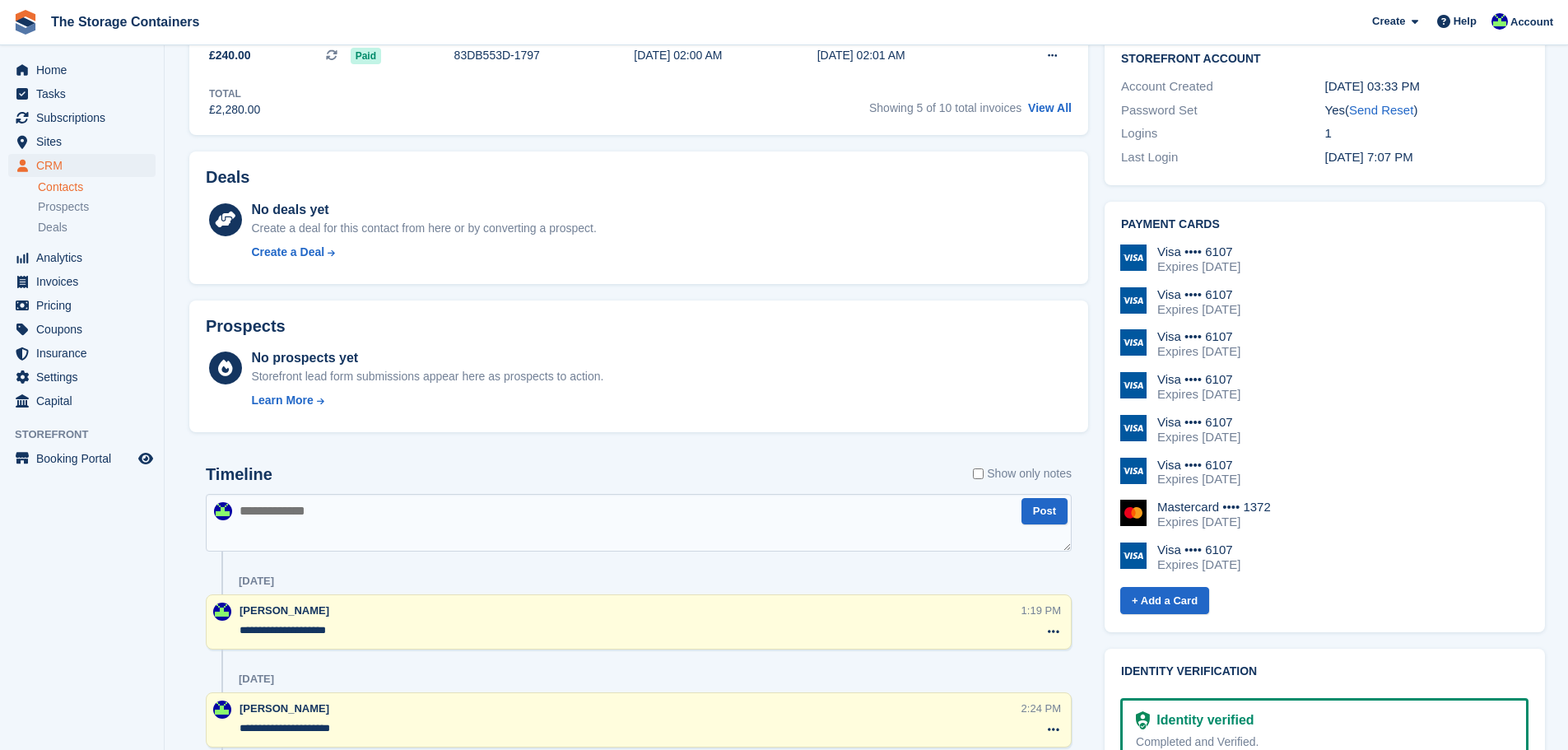
scroll to position [82, 0]
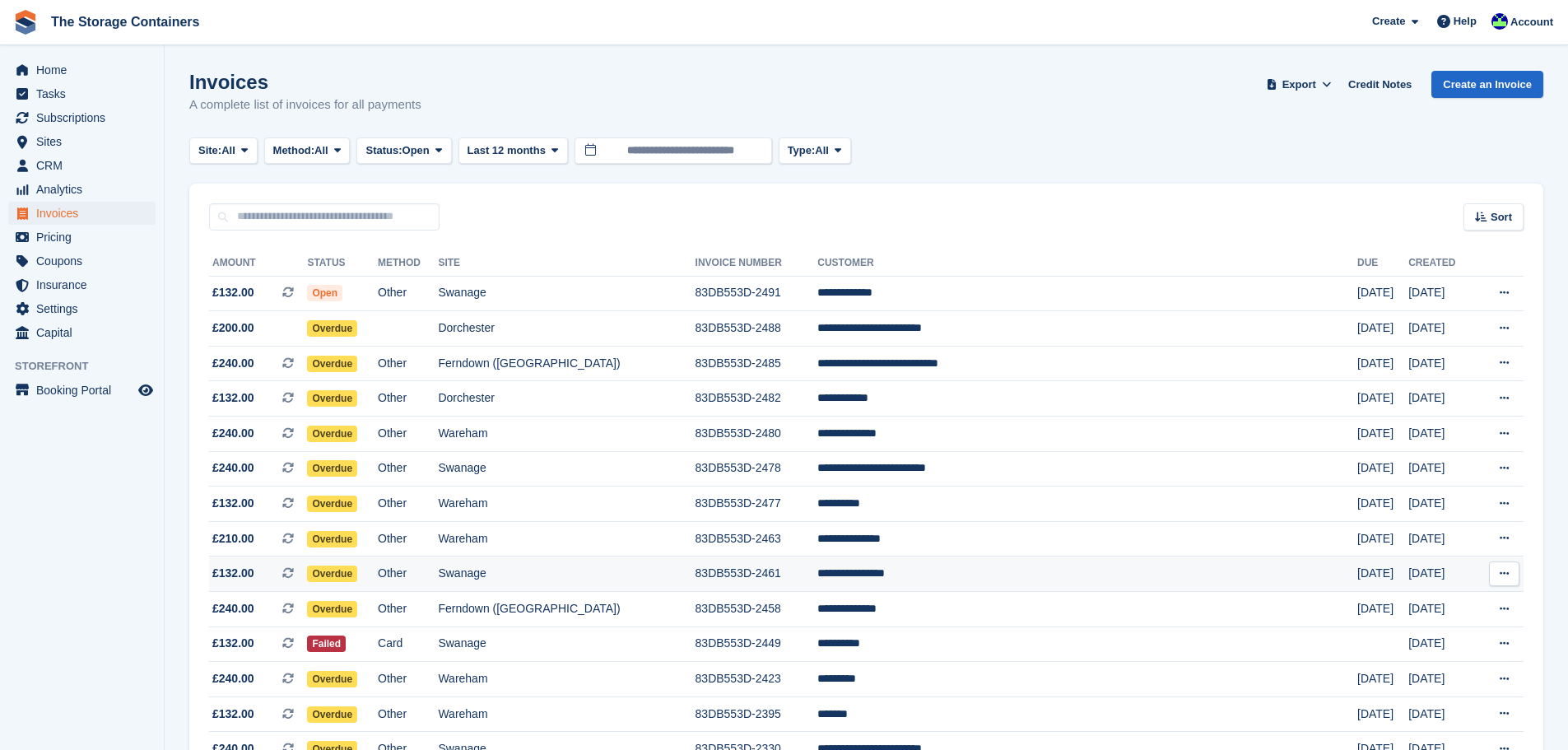
click at [660, 567] on td "Swanage" at bounding box center [566, 574] width 257 height 36
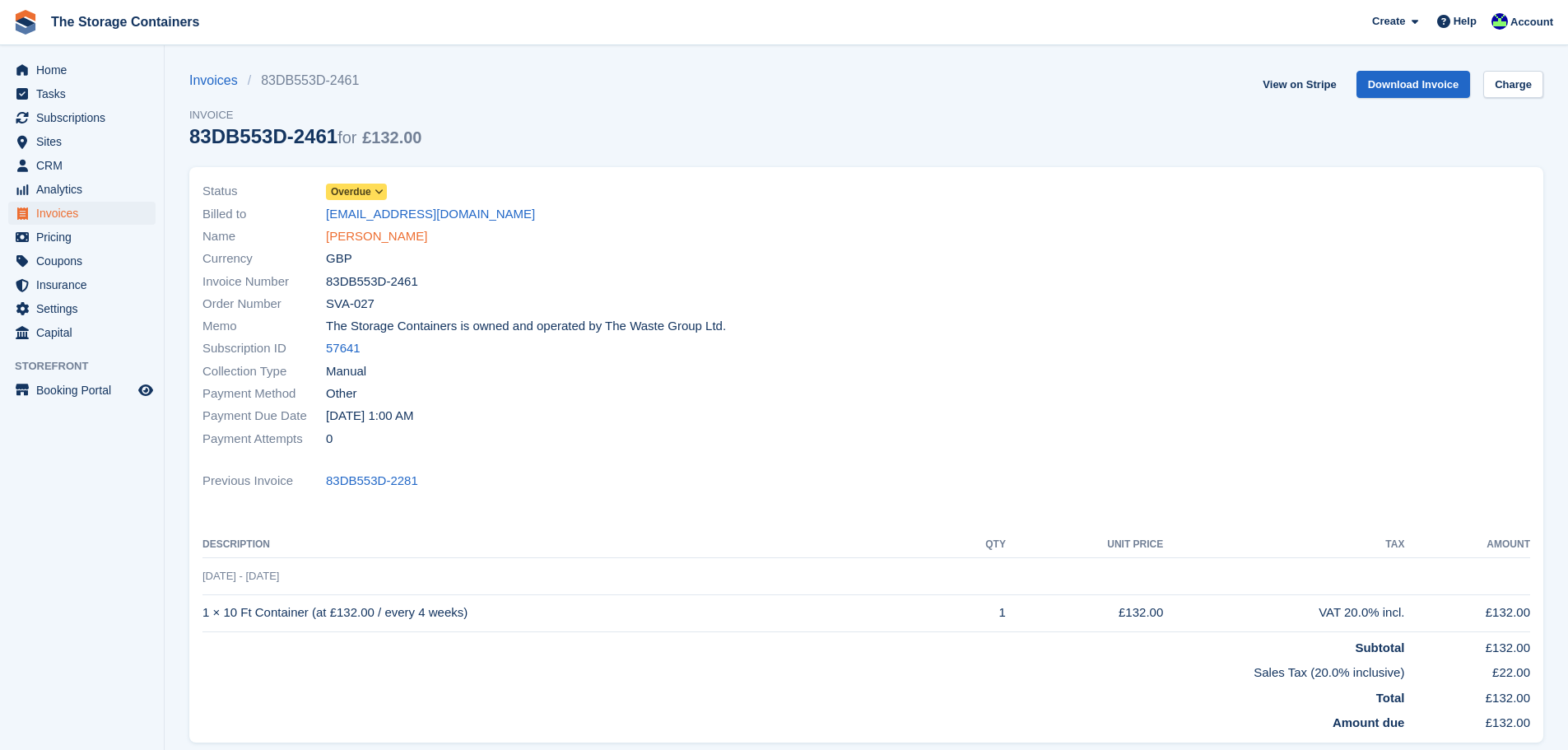
click at [402, 239] on link "[PERSON_NAME]" at bounding box center [376, 237] width 101 height 19
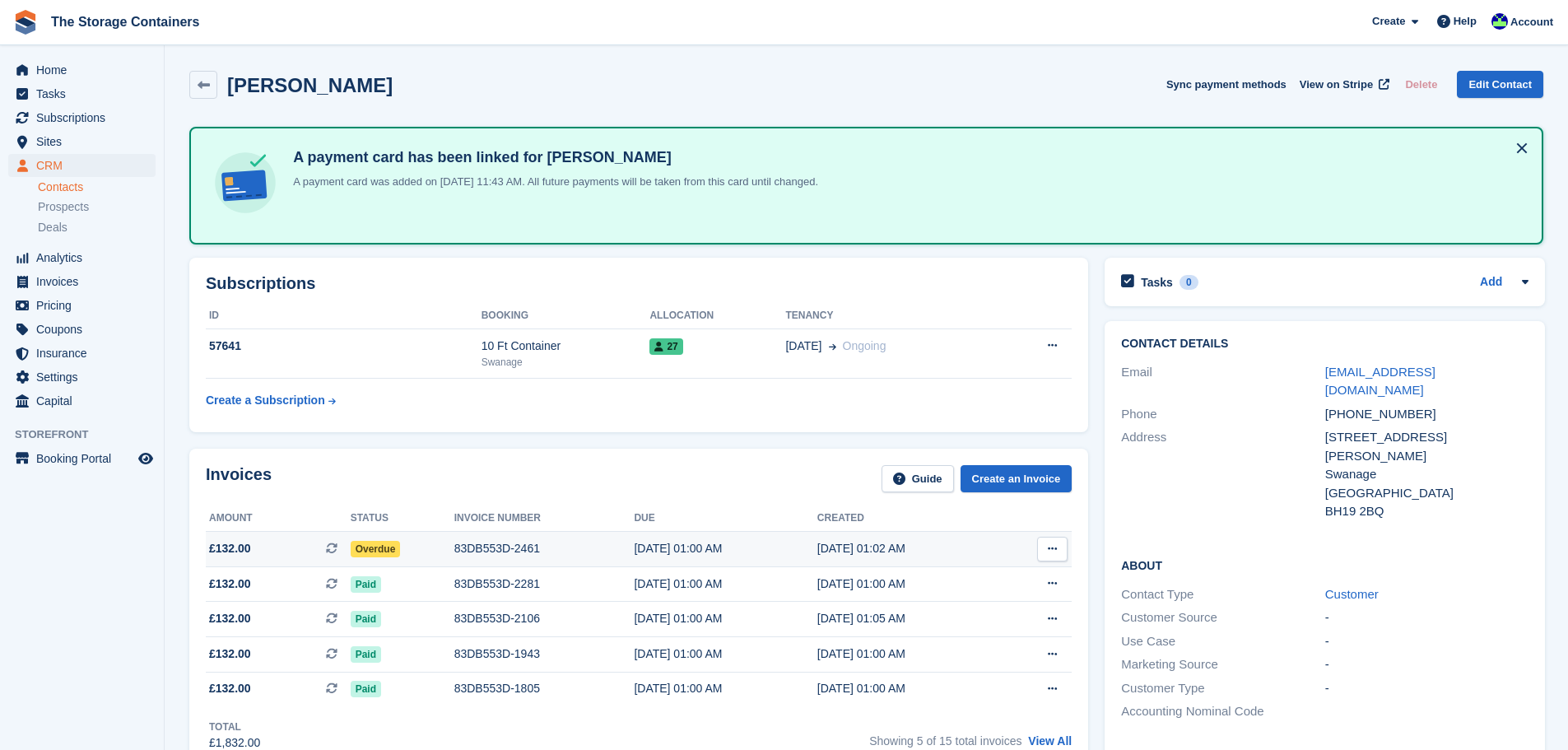
click at [532, 556] on div "83DB553D-2461" at bounding box center [544, 549] width 180 height 17
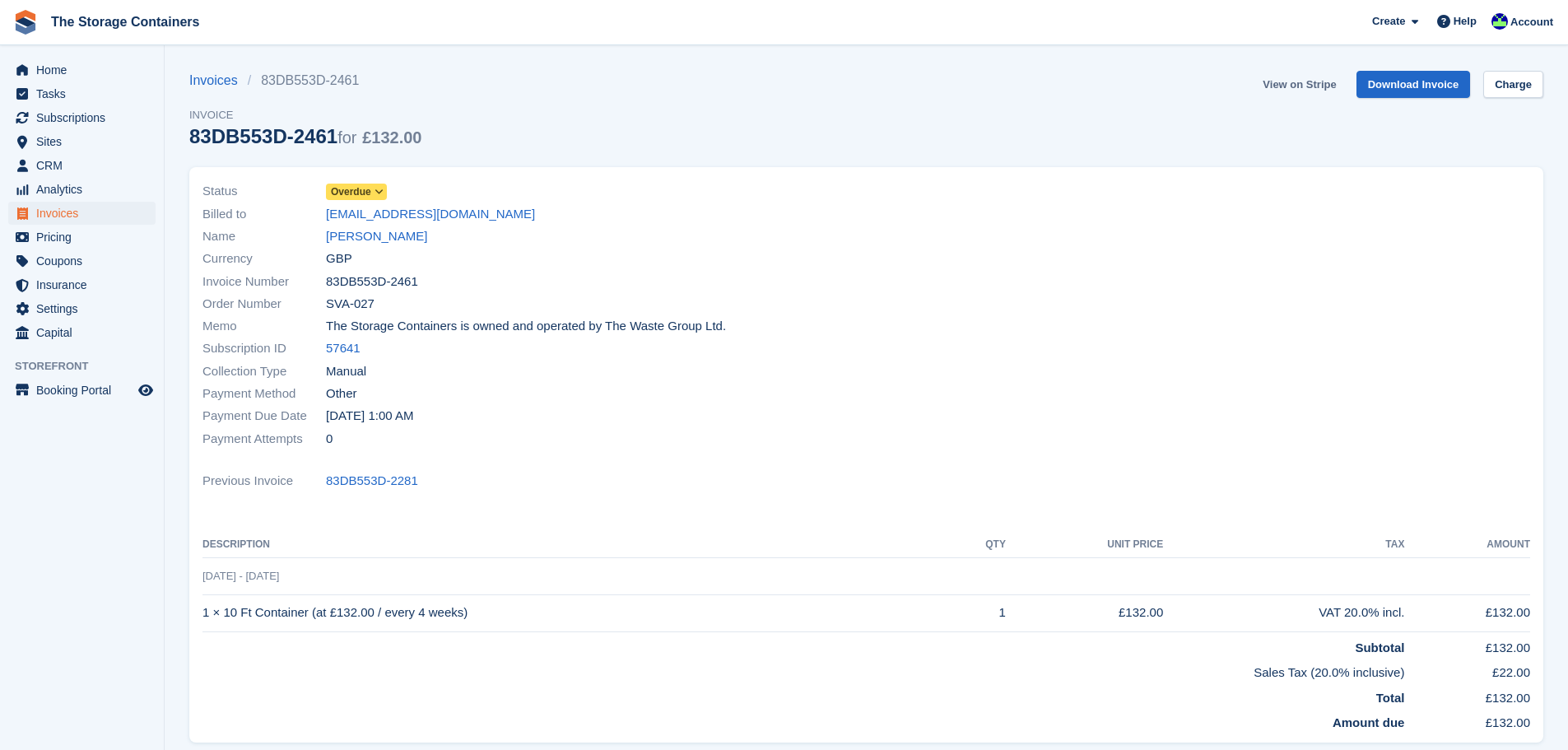
click at [1299, 90] on link "View on Stripe" at bounding box center [1299, 84] width 87 height 27
click at [1511, 82] on link "Charge" at bounding box center [1513, 84] width 60 height 27
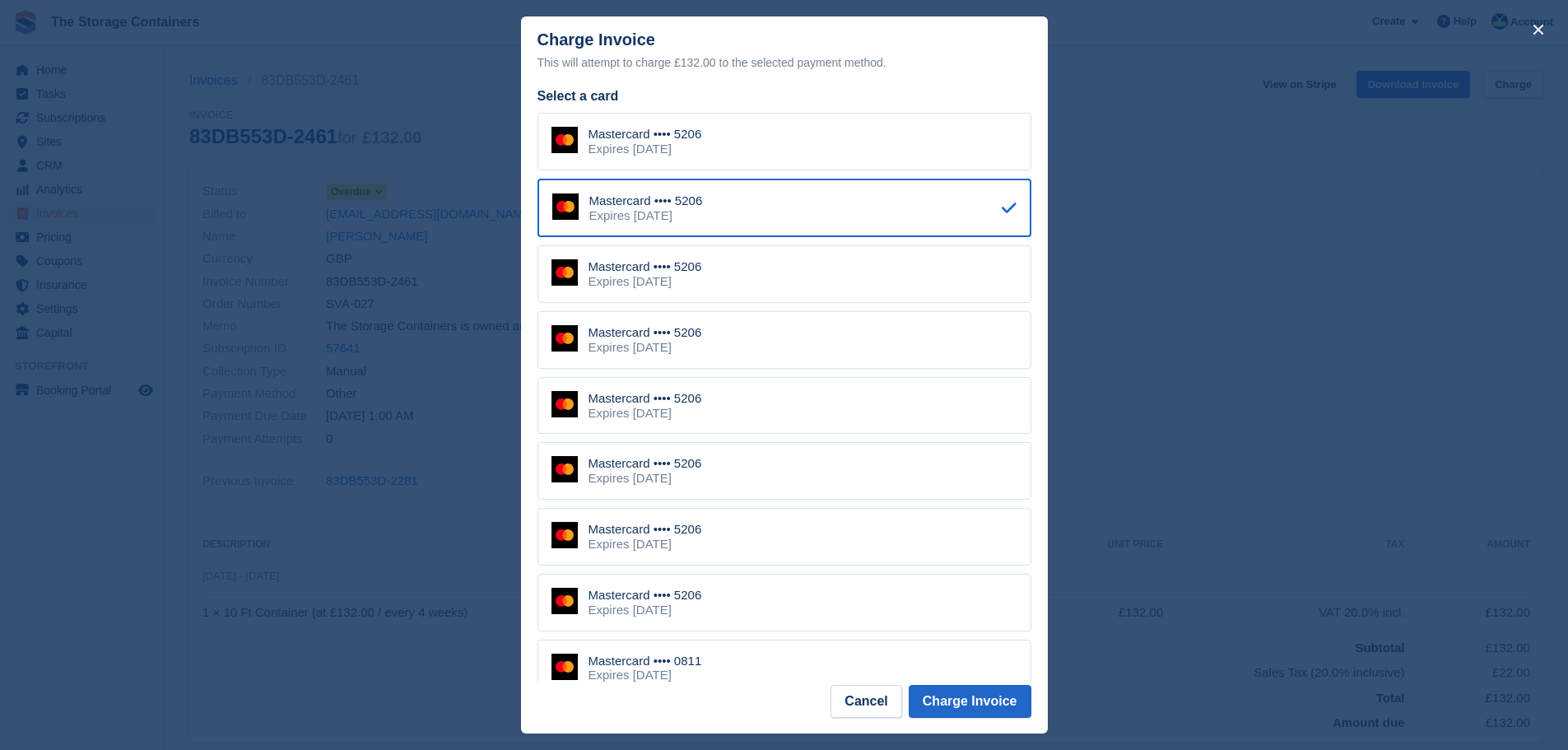
click at [1236, 271] on div "close" at bounding box center [784, 375] width 1568 height 750
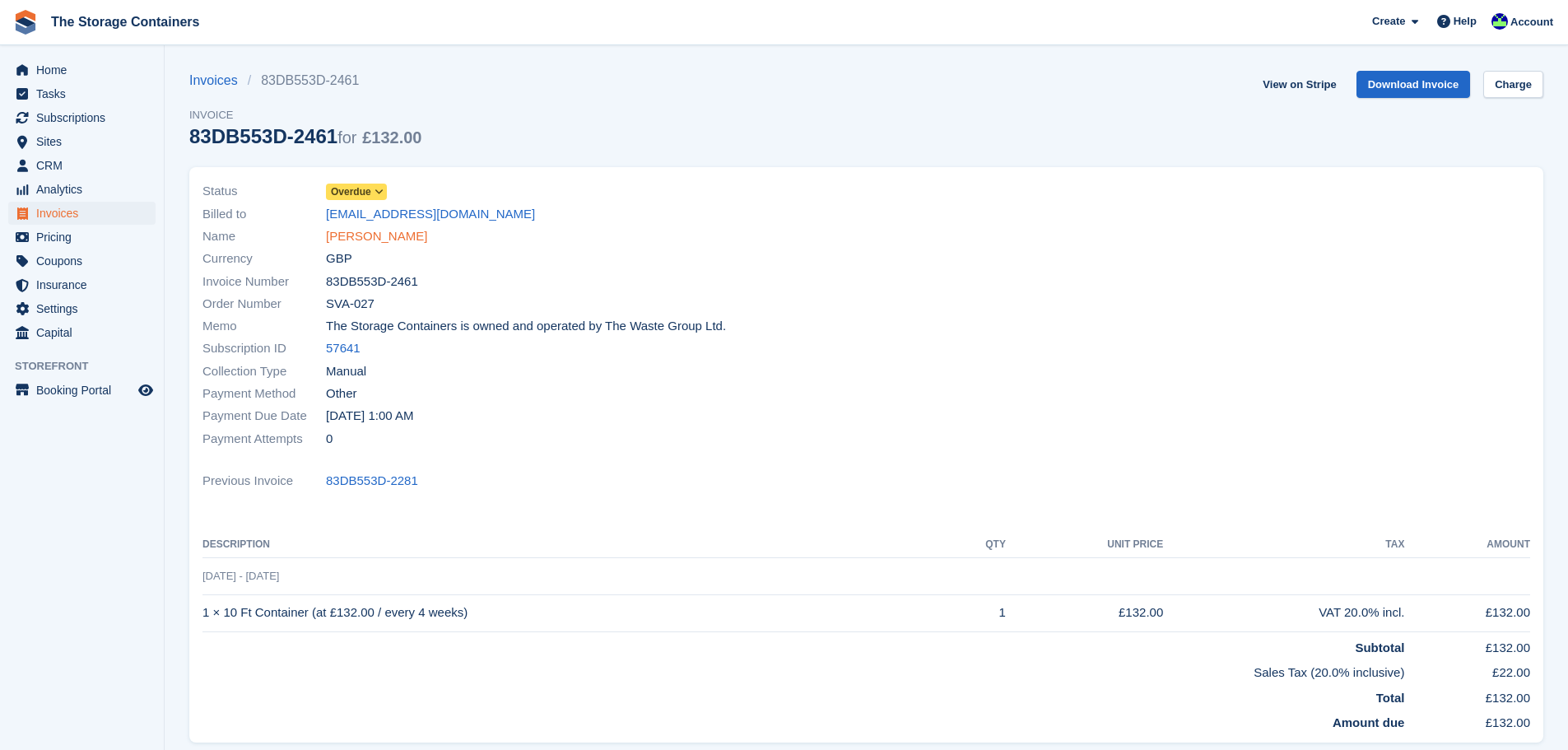
click at [375, 243] on link "Charlotte Walker" at bounding box center [376, 237] width 101 height 19
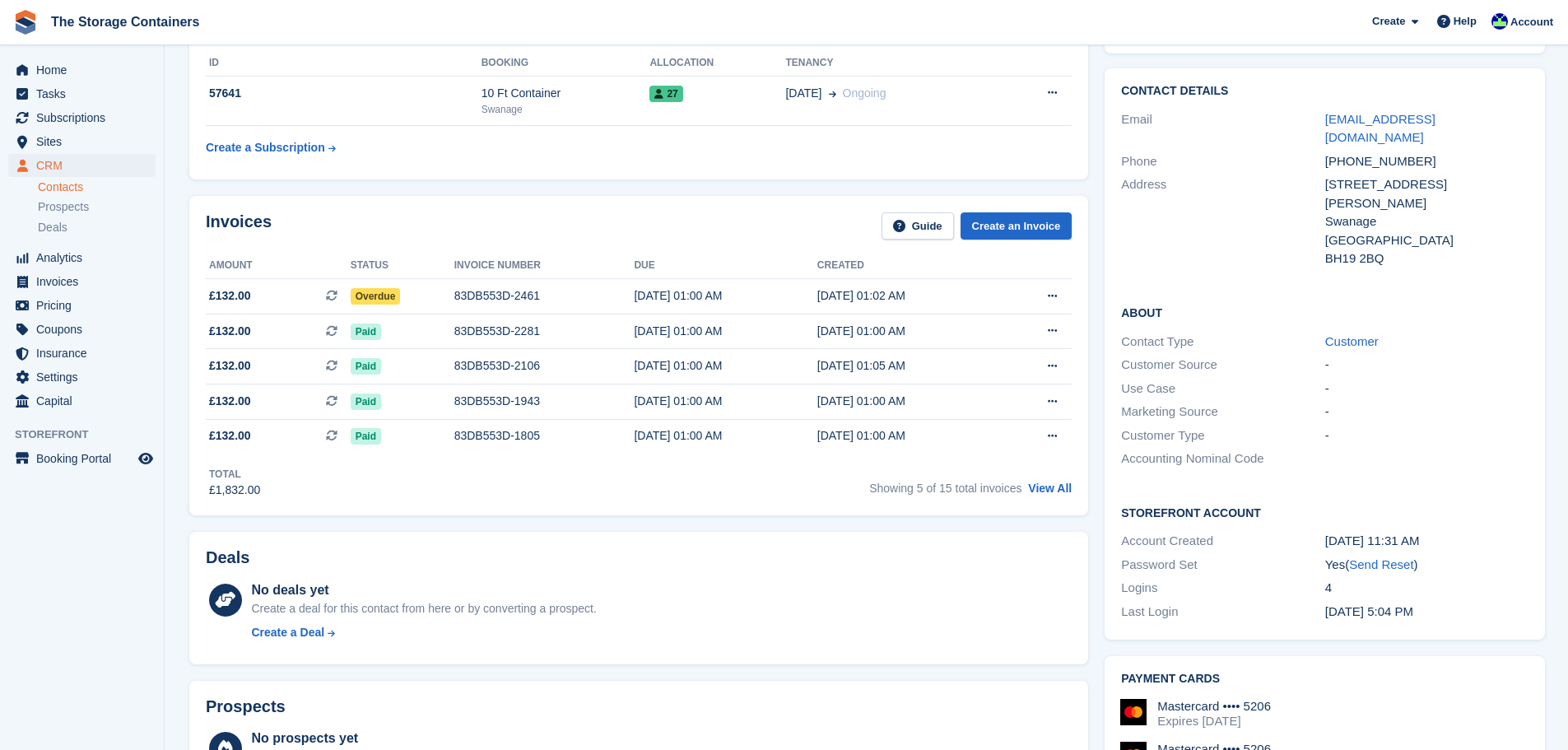
scroll to position [494, 0]
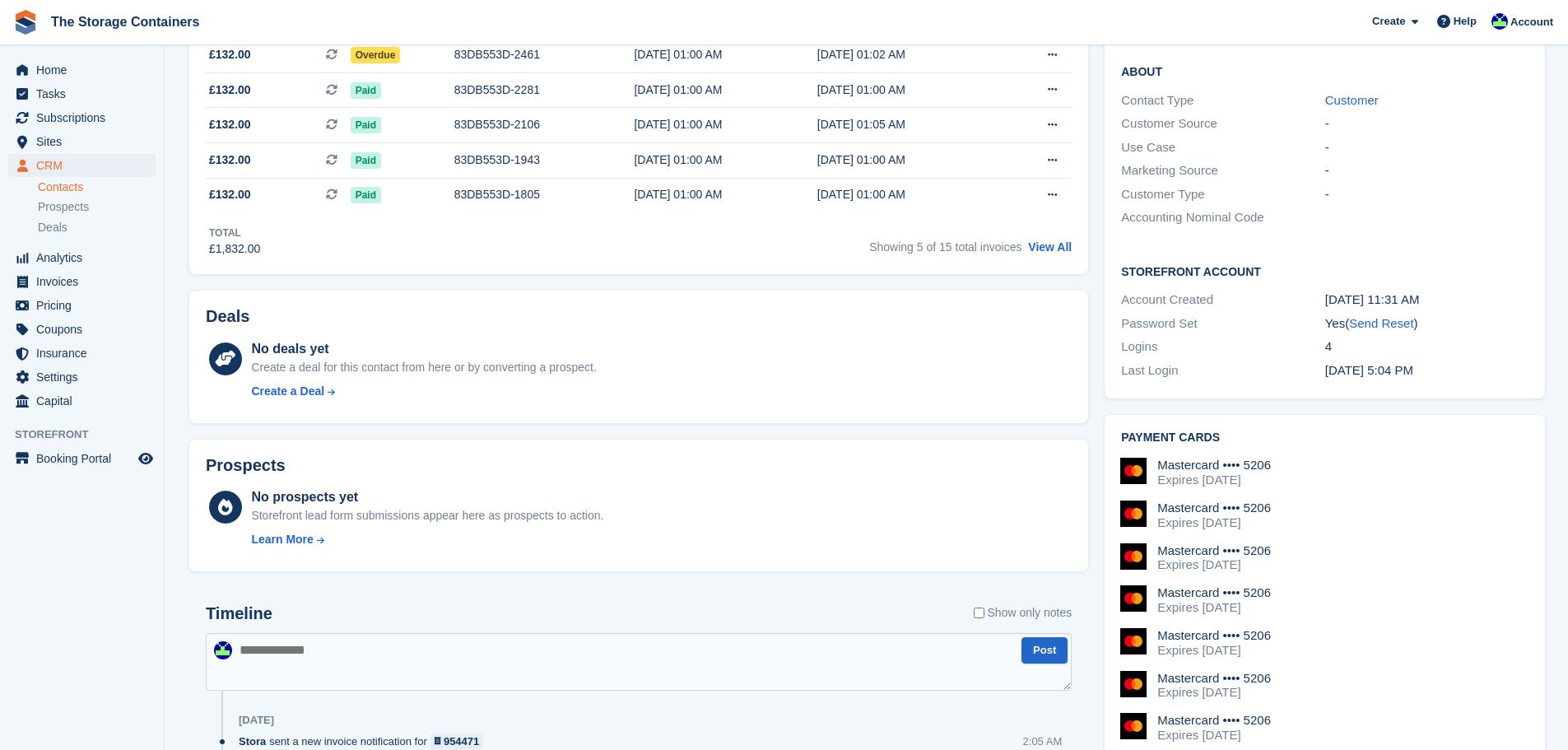
click at [490, 675] on textarea at bounding box center [638, 662] width 866 height 57
type textarea "**********"
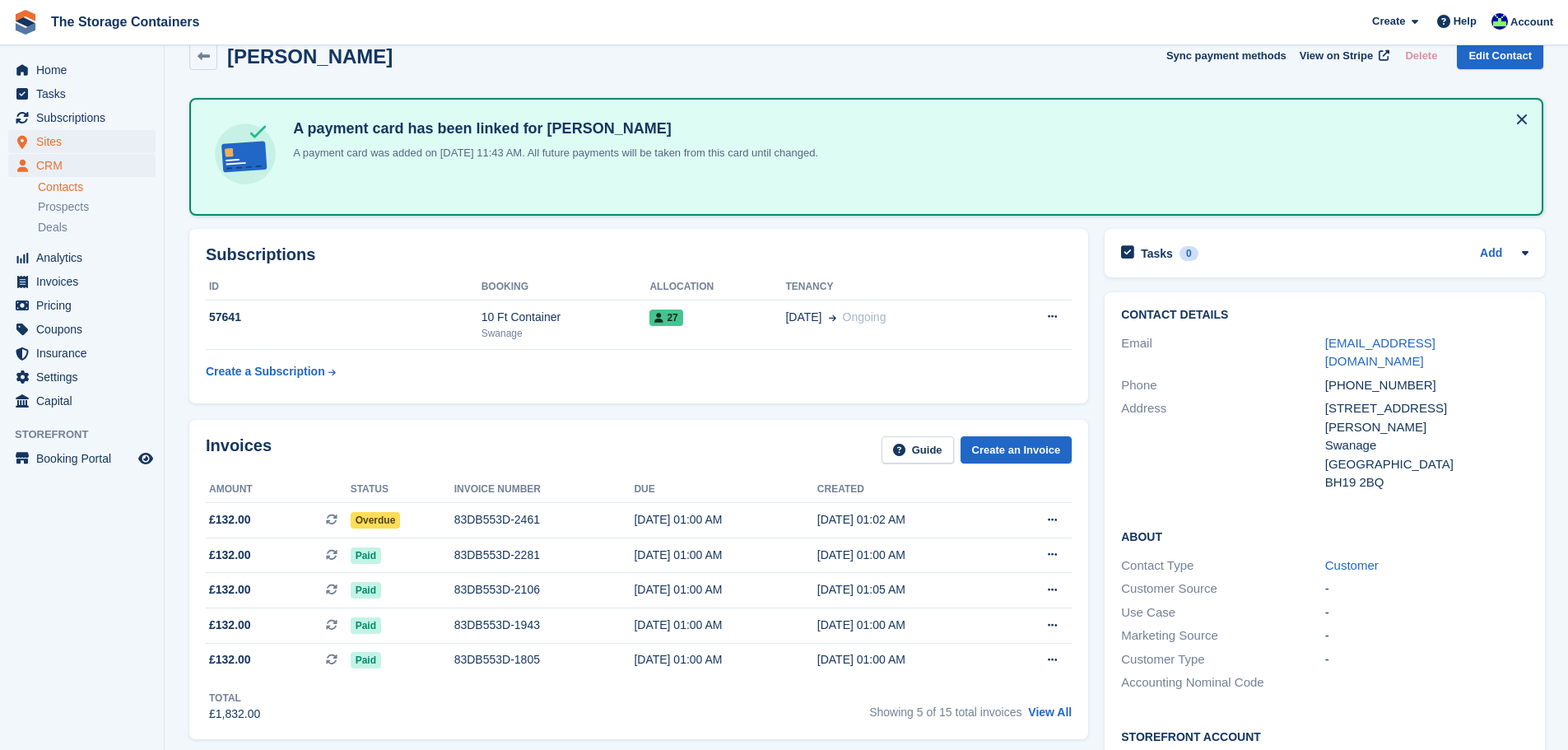
scroll to position [0, 0]
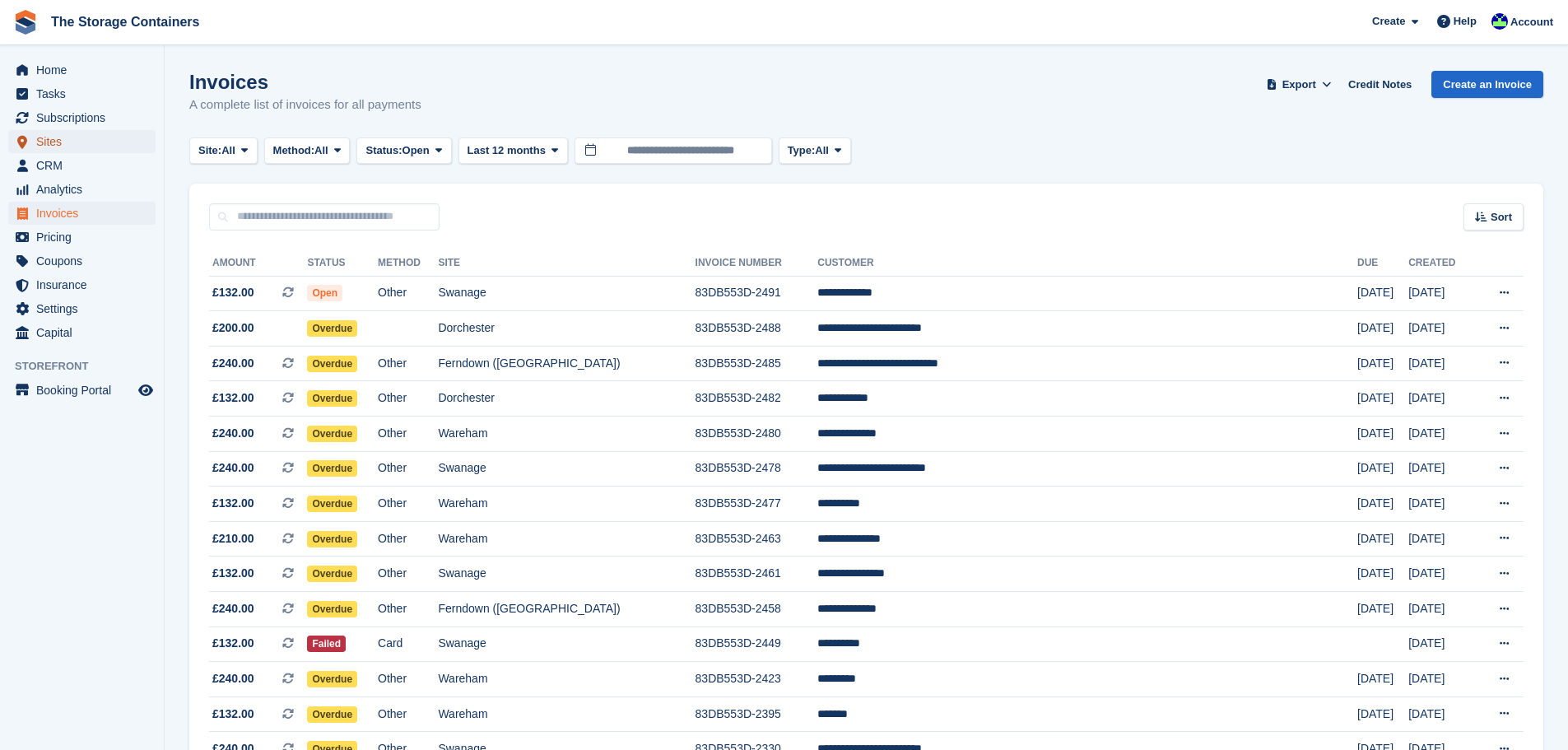
click at [52, 139] on span "Sites" at bounding box center [86, 141] width 99 height 23
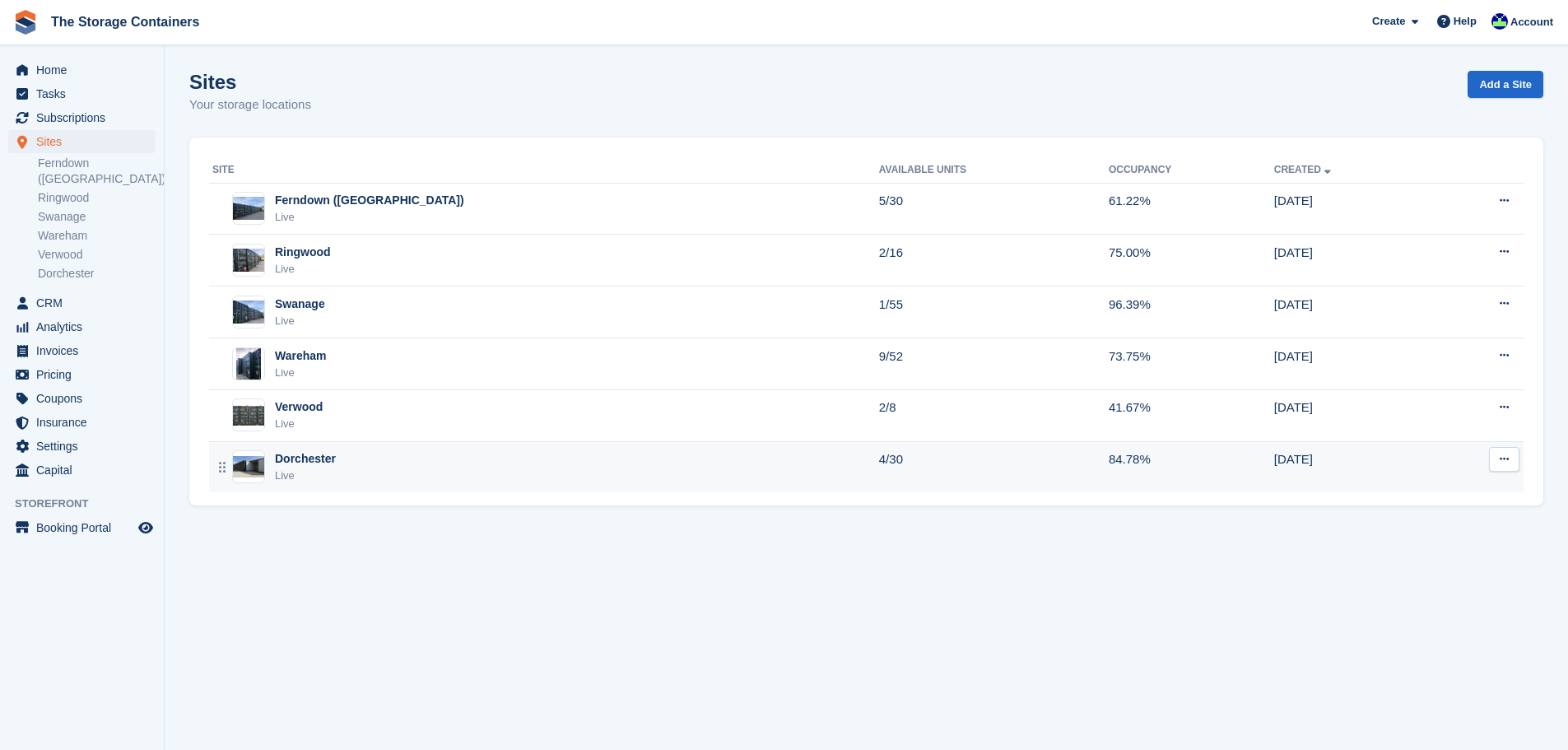
click at [355, 472] on div "Dorchester Live" at bounding box center [545, 467] width 667 height 34
